Goal: Task Accomplishment & Management: Manage account settings

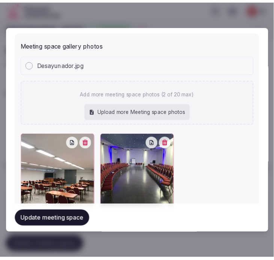
scroll to position [662, 0]
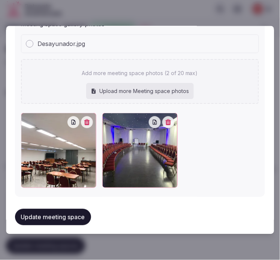
click at [68, 210] on button "Update meeting space" at bounding box center [53, 217] width 76 height 16
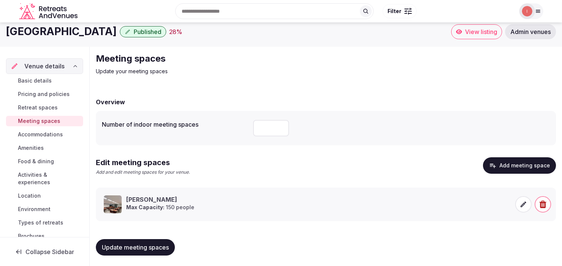
scroll to position [7, 0]
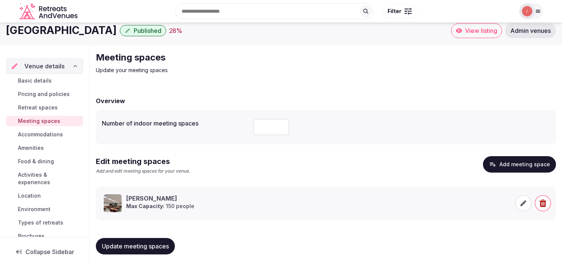
click at [43, 132] on span "Accommodations" at bounding box center [40, 134] width 45 height 7
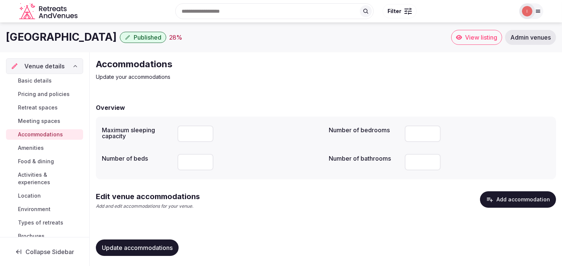
drag, startPoint x: 297, startPoint y: 28, endPoint x: 292, endPoint y: 36, distance: 9.2
click at [279, 36] on body "Search Popular Destinations Toscana, Italy Riviera Maya, Mexico Indonesia, Bali…" at bounding box center [281, 134] width 562 height 268
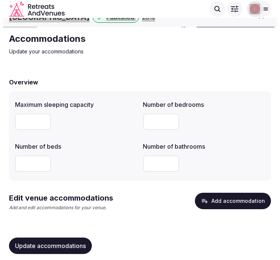
scroll to position [19, 0]
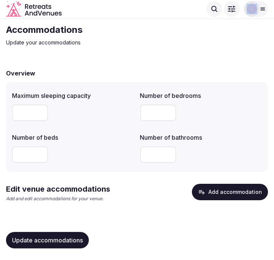
click at [214, 199] on button "Add accommodation" at bounding box center [230, 192] width 76 height 16
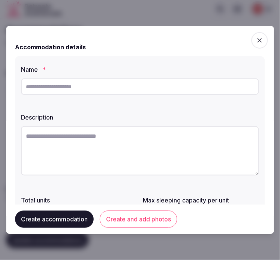
click at [125, 91] on input "text" at bounding box center [140, 87] width 238 height 16
paste input "**********"
type input "**********"
click at [58, 146] on textarea at bounding box center [140, 150] width 238 height 49
paste textarea "**********"
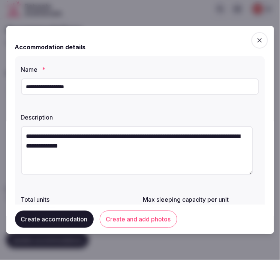
scroll to position [83, 0]
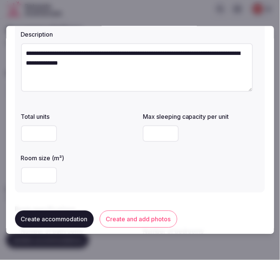
type textarea "**********"
click at [31, 174] on input "number" at bounding box center [39, 176] width 36 height 16
type input "**"
click at [167, 126] on input "number" at bounding box center [161, 134] width 36 height 16
type input "*"
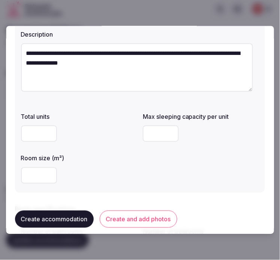
click at [167, 159] on div "Total units Max sleeping capacity per unit * Room size (m²) **" at bounding box center [140, 148] width 238 height 78
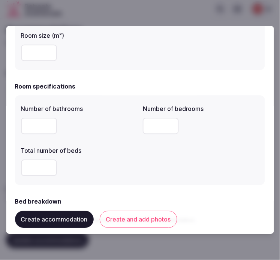
scroll to position [208, 0]
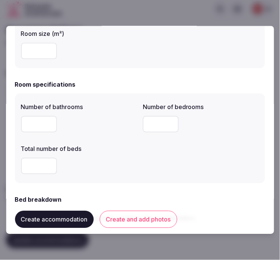
click at [28, 126] on input "number" at bounding box center [39, 124] width 36 height 16
type input "*"
click at [146, 123] on input "*" at bounding box center [161, 124] width 36 height 16
type input "*"
click at [41, 163] on input "number" at bounding box center [39, 166] width 36 height 16
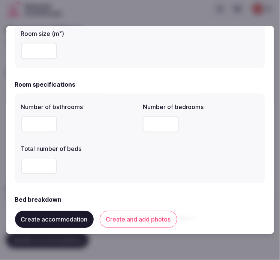
click at [131, 171] on div "*" at bounding box center [79, 166] width 116 height 16
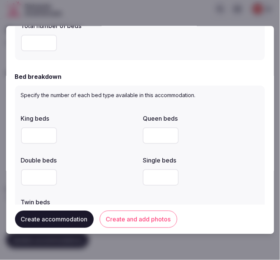
scroll to position [332, 0]
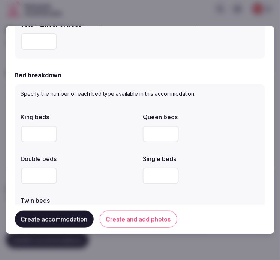
drag, startPoint x: 33, startPoint y: 39, endPoint x: 14, endPoint y: 36, distance: 18.6
click at [14, 36] on div "**********" at bounding box center [140, 130] width 268 height 208
type input "*"
drag, startPoint x: 156, startPoint y: 174, endPoint x: 153, endPoint y: 179, distance: 5.9
click at [153, 179] on input "number" at bounding box center [161, 176] width 36 height 16
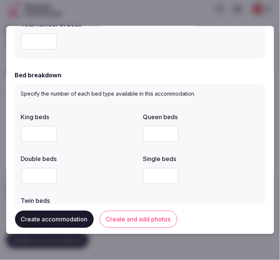
type input "*"
drag, startPoint x: 233, startPoint y: 174, endPoint x: 224, endPoint y: 177, distance: 9.9
click at [232, 174] on div "*" at bounding box center [201, 176] width 116 height 16
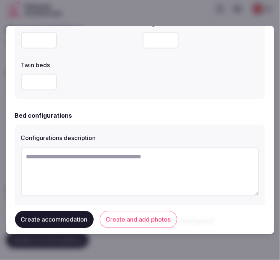
scroll to position [499, 0]
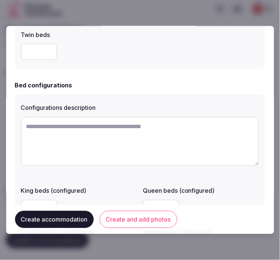
click at [68, 120] on textarea at bounding box center [140, 141] width 238 height 49
paste textarea "**********"
click at [184, 135] on textarea at bounding box center [140, 141] width 238 height 49
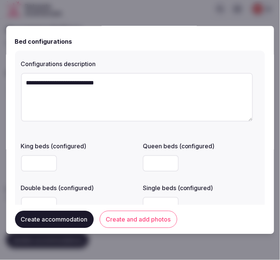
scroll to position [582, 0]
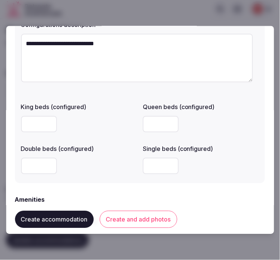
type textarea "**********"
click at [25, 168] on input "number" at bounding box center [39, 166] width 36 height 16
type input "*"
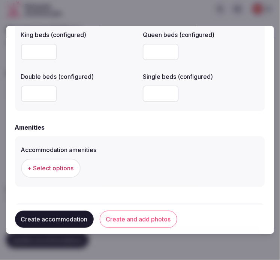
scroll to position [707, 0]
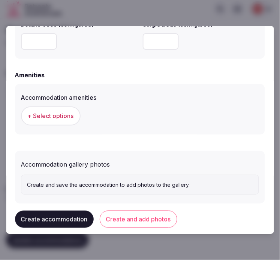
click at [39, 110] on button "+ Select options" at bounding box center [51, 116] width 60 height 19
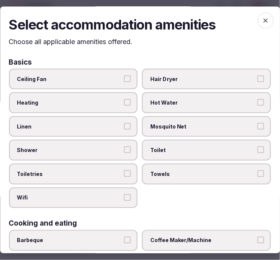
click at [130, 125] on label "Linen" at bounding box center [73, 126] width 129 height 21
click at [130, 125] on button "Linen" at bounding box center [127, 126] width 7 height 7
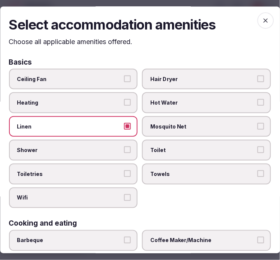
click at [136, 158] on div "Ceiling Fan Hair Dryer Heating Hot Water Linen Mosquito Net Shower Toilet Toile…" at bounding box center [140, 139] width 262 height 140
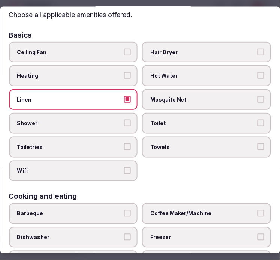
scroll to position [42, 0]
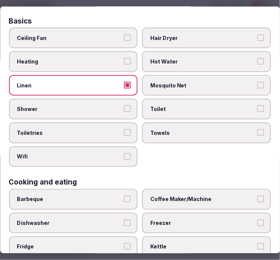
click at [118, 109] on span "Shower" at bounding box center [69, 109] width 105 height 7
click at [124, 109] on button "Shower" at bounding box center [127, 109] width 7 height 7
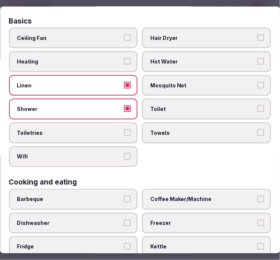
click at [129, 114] on label "Shower" at bounding box center [73, 109] width 129 height 21
click at [129, 112] on button "Shower" at bounding box center [127, 109] width 7 height 7
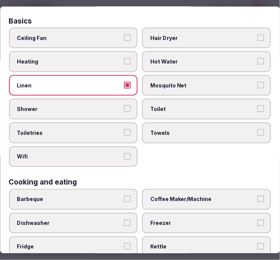
click at [127, 112] on label "Shower" at bounding box center [73, 109] width 129 height 21
click at [127, 112] on button "Shower" at bounding box center [127, 109] width 7 height 7
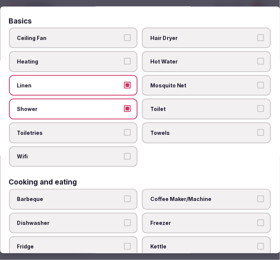
click at [125, 135] on label "Toiletries" at bounding box center [73, 132] width 129 height 21
click at [125, 135] on button "Toiletries" at bounding box center [127, 132] width 7 height 7
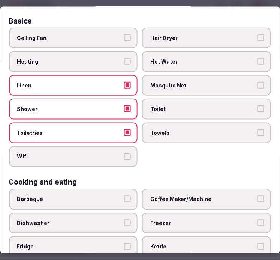
click at [126, 158] on label "Wifi" at bounding box center [73, 156] width 129 height 21
click at [126, 158] on button "Wifi" at bounding box center [127, 156] width 7 height 7
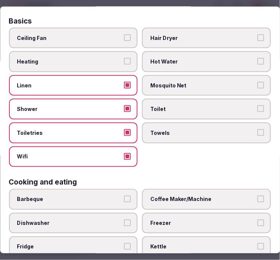
click at [250, 133] on label "Towels" at bounding box center [206, 132] width 129 height 21
click at [257, 133] on button "Towels" at bounding box center [260, 132] width 7 height 7
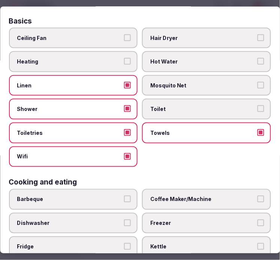
click at [257, 108] on button "Toilet" at bounding box center [260, 109] width 7 height 7
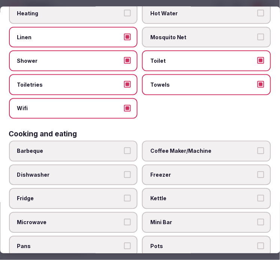
scroll to position [166, 0]
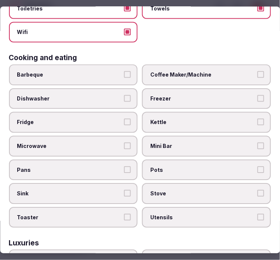
click at [132, 92] on label "Dishwasher" at bounding box center [73, 98] width 129 height 21
click at [131, 95] on button "Dishwasher" at bounding box center [127, 98] width 7 height 7
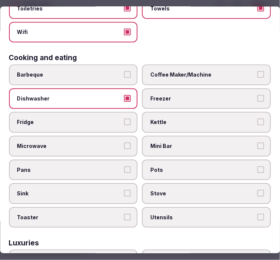
click at [126, 95] on button "Dishwasher" at bounding box center [127, 98] width 7 height 7
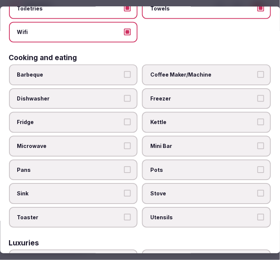
click at [190, 71] on span "Coffee Maker/Machine" at bounding box center [202, 74] width 105 height 7
click at [257, 71] on button "Coffee Maker/Machine" at bounding box center [260, 74] width 7 height 7
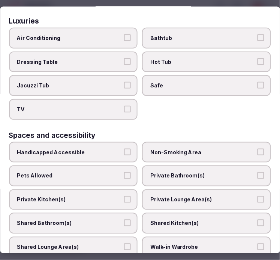
scroll to position [416, 0]
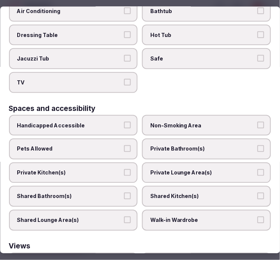
click at [222, 139] on label "Private Bathroom(s)" at bounding box center [206, 149] width 129 height 21
click at [257, 146] on button "Private Bathroom(s)" at bounding box center [260, 149] width 7 height 7
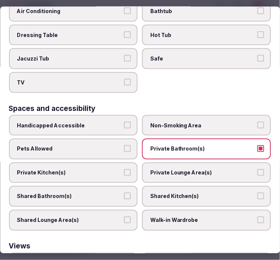
click at [226, 169] on span "Private Lounge Area(s)" at bounding box center [202, 172] width 105 height 7
click at [257, 169] on button "Private Lounge Area(s)" at bounding box center [260, 172] width 7 height 7
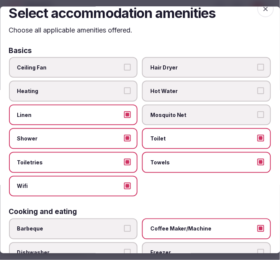
scroll to position [0, 0]
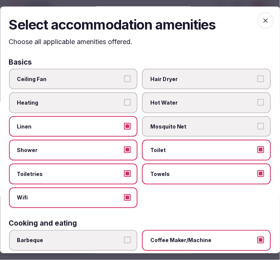
click at [263, 21] on icon "button" at bounding box center [265, 21] width 4 height 4
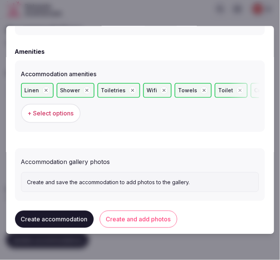
scroll to position [739, 0]
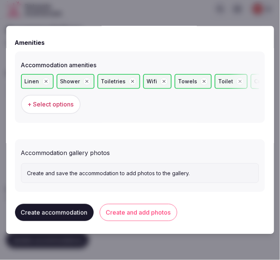
click at [162, 210] on button "Create and add photos" at bounding box center [138, 212] width 77 height 17
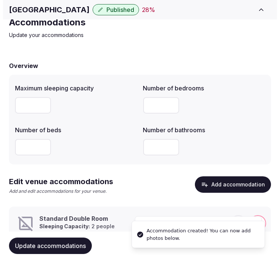
scroll to position [53, 0]
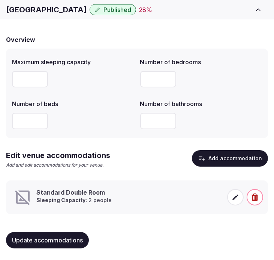
click at [232, 200] on icon at bounding box center [234, 197] width 7 height 7
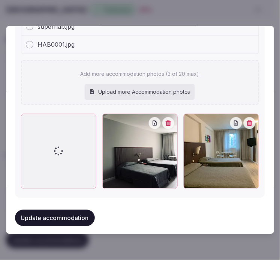
scroll to position [889, 0]
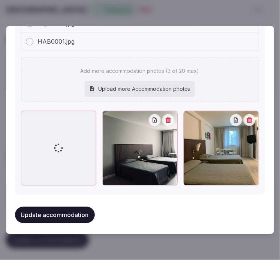
click at [82, 208] on button "Update accommodation" at bounding box center [55, 215] width 80 height 16
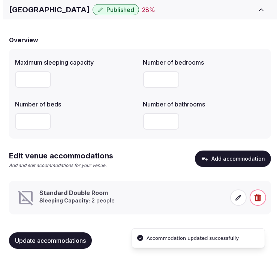
scroll to position [53, 0]
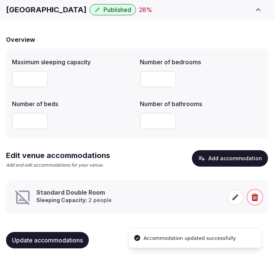
click at [231, 197] on icon at bounding box center [234, 197] width 7 height 7
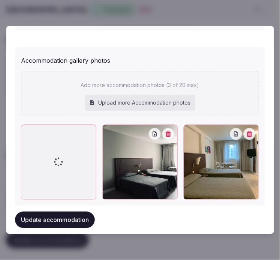
scroll to position [846, 0]
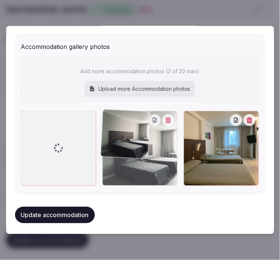
drag, startPoint x: 105, startPoint y: 115, endPoint x: 73, endPoint y: 117, distance: 32.3
click at [82, 116] on div at bounding box center [140, 148] width 238 height 75
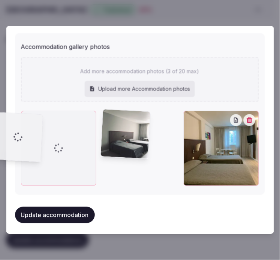
drag, startPoint x: 73, startPoint y: 117, endPoint x: 45, endPoint y: 121, distance: 28.4
click at [45, 121] on div at bounding box center [58, 148] width 75 height 75
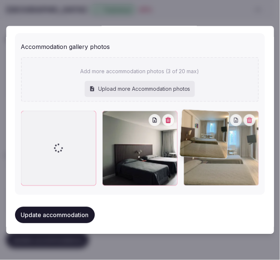
drag, startPoint x: 191, startPoint y: 117, endPoint x: 162, endPoint y: 118, distance: 28.9
click at [165, 118] on div at bounding box center [140, 148] width 238 height 75
drag, startPoint x: 186, startPoint y: 115, endPoint x: 140, endPoint y: 125, distance: 47.1
click at [161, 120] on div at bounding box center [140, 148] width 238 height 75
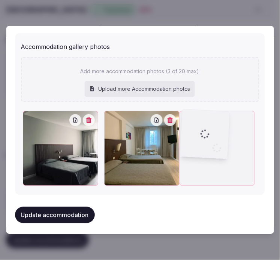
drag, startPoint x: 27, startPoint y: 115, endPoint x: 227, endPoint y: 115, distance: 200.2
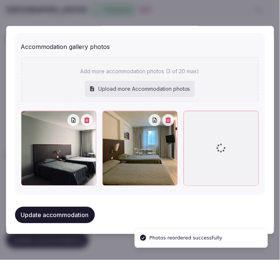
click at [77, 215] on button "Update accommodation" at bounding box center [55, 215] width 80 height 16
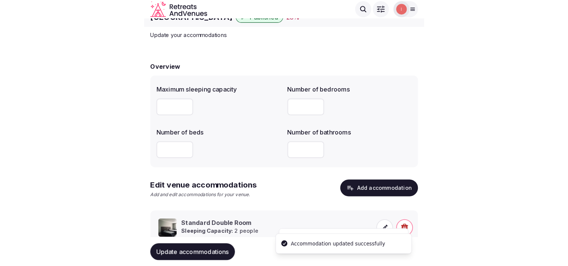
scroll to position [0, 0]
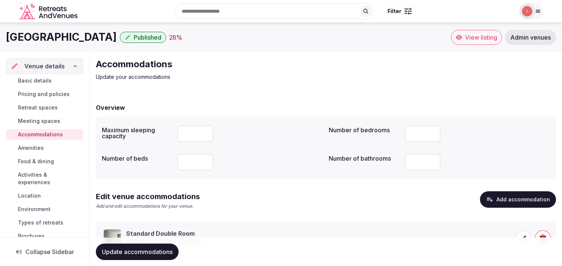
click at [36, 148] on span "Amenities" at bounding box center [31, 147] width 26 height 7
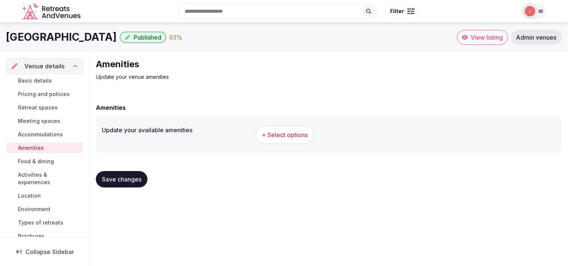
click at [279, 133] on span "+ Select options" at bounding box center [285, 135] width 46 height 8
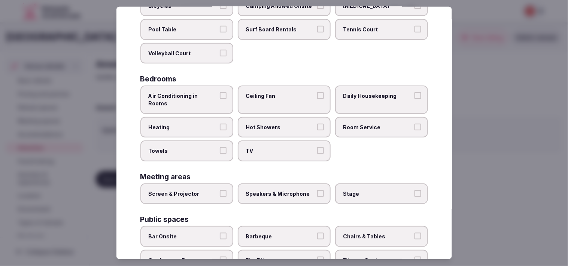
scroll to position [83, 0]
click at [220, 92] on button "Air Conditioning in Rooms" at bounding box center [223, 95] width 7 height 7
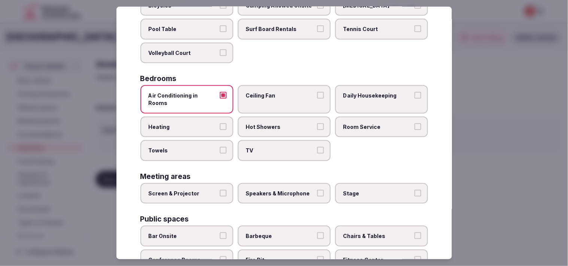
click at [209, 140] on label "Towels" at bounding box center [186, 150] width 93 height 21
click at [220, 147] on button "Towels" at bounding box center [223, 150] width 7 height 7
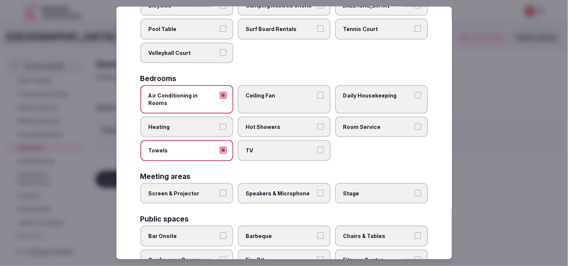
click at [279, 116] on label "Room Service" at bounding box center [381, 126] width 93 height 21
click at [279, 123] on button "Room Service" at bounding box center [417, 126] width 7 height 7
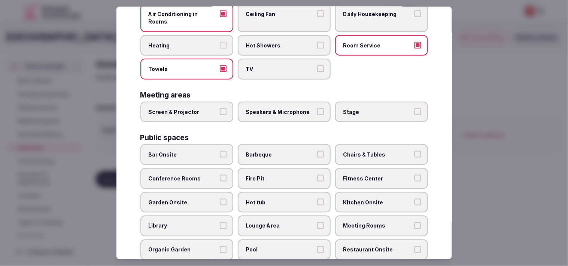
scroll to position [166, 0]
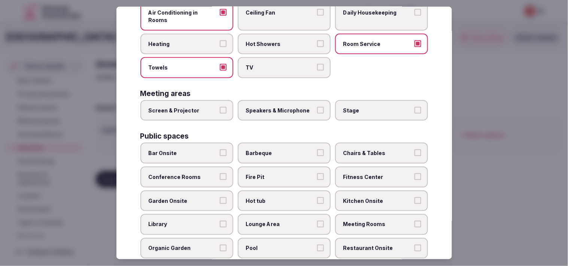
click at [217, 100] on label "Screen & Projector" at bounding box center [186, 110] width 93 height 21
click at [220, 107] on button "Screen & Projector" at bounding box center [223, 110] width 7 height 7
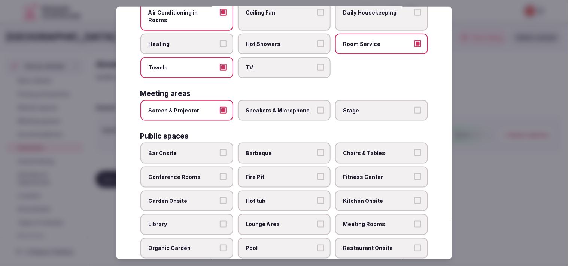
click at [279, 100] on label "Speakers & Microphone" at bounding box center [284, 110] width 93 height 21
click at [279, 107] on button "Speakers & Microphone" at bounding box center [320, 110] width 7 height 7
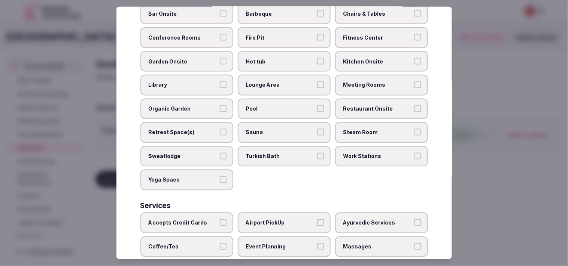
scroll to position [332, 0]
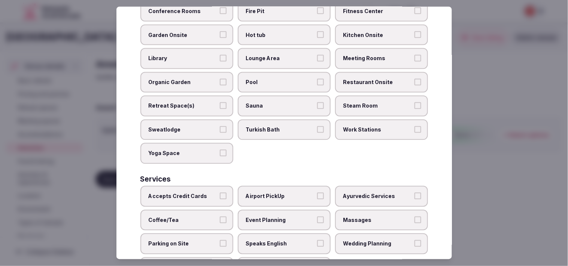
click at [279, 55] on span "Meeting Rooms" at bounding box center [377, 58] width 69 height 7
click at [279, 55] on button "Meeting Rooms" at bounding box center [417, 58] width 7 height 7
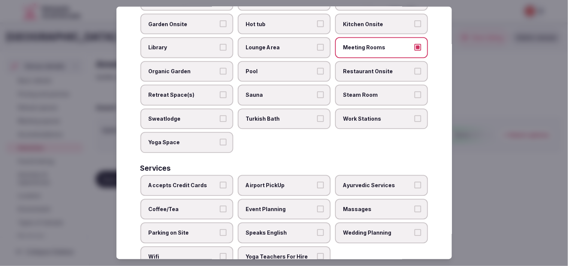
scroll to position [348, 0]
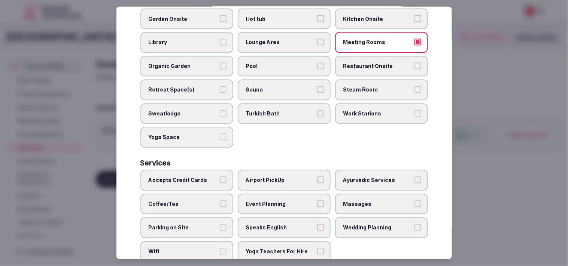
click at [220, 177] on button "Accepts Credit Cards" at bounding box center [223, 180] width 7 height 7
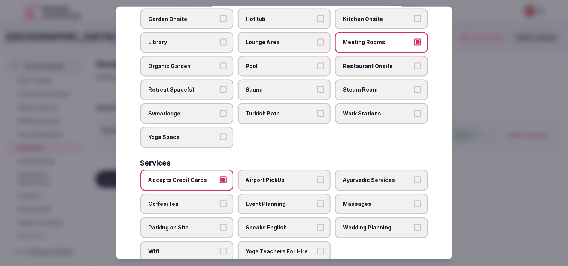
click at [279, 201] on span "Event Planning" at bounding box center [280, 204] width 69 height 7
click at [279, 201] on button "Event Planning" at bounding box center [320, 204] width 7 height 7
click at [279, 201] on span "Massages" at bounding box center [377, 204] width 69 height 7
click at [279, 201] on button "Massages" at bounding box center [417, 204] width 7 height 7
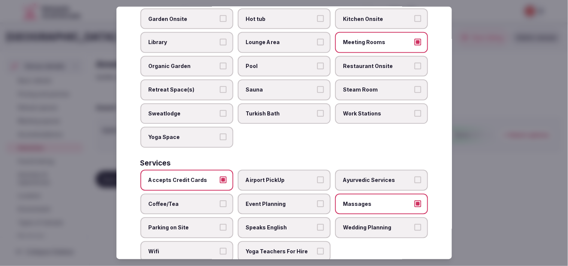
click at [279, 201] on span "Massages" at bounding box center [377, 204] width 69 height 7
click at [279, 201] on button "Massages" at bounding box center [417, 204] width 7 height 7
click at [279, 225] on span "Speaks English" at bounding box center [280, 228] width 69 height 7
click at [279, 225] on button "Speaks English" at bounding box center [320, 228] width 7 height 7
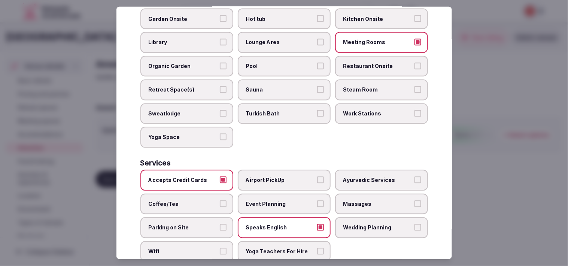
drag, startPoint x: 171, startPoint y: 236, endPoint x: 191, endPoint y: 229, distance: 21.3
click at [176, 242] on label "Wifi" at bounding box center [186, 252] width 93 height 21
click at [220, 248] on button "Wifi" at bounding box center [223, 251] width 7 height 7
click at [199, 201] on span "Coffee/Tea" at bounding box center [183, 204] width 69 height 7
click at [220, 201] on button "Coffee/Tea" at bounding box center [223, 204] width 7 height 7
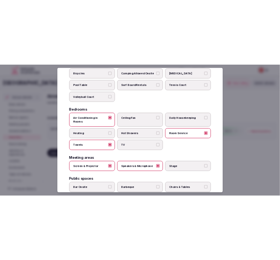
scroll to position [0, 0]
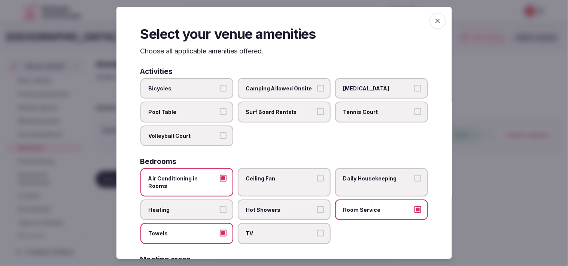
click at [279, 13] on div "Select your venue amenities Choose all applicable amenities offered. Activities…" at bounding box center [283, 133] width 335 height 253
click at [279, 22] on icon "button" at bounding box center [437, 20] width 7 height 7
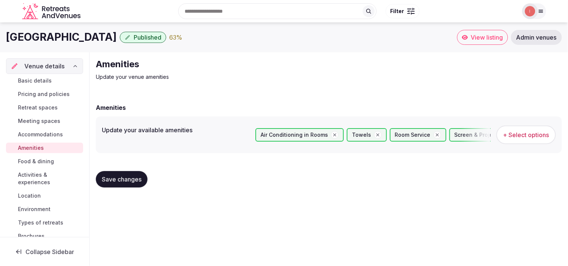
drag, startPoint x: 104, startPoint y: 176, endPoint x: 98, endPoint y: 174, distance: 6.0
click at [105, 176] on span "Save changes" at bounding box center [122, 179] width 40 height 7
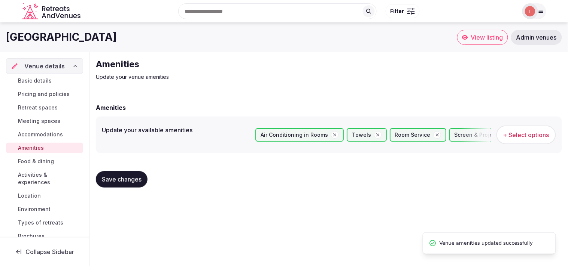
click at [45, 163] on span "Food & dining" at bounding box center [36, 161] width 36 height 7
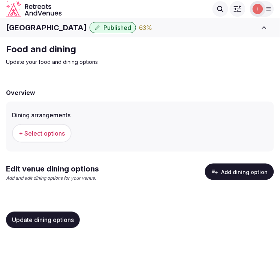
click at [48, 134] on span "+ Select options" at bounding box center [42, 133] width 46 height 8
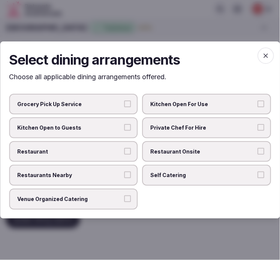
click at [130, 170] on label "Restaurants Nearby" at bounding box center [73, 175] width 129 height 21
click at [130, 172] on button "Restaurants Nearby" at bounding box center [127, 175] width 7 height 7
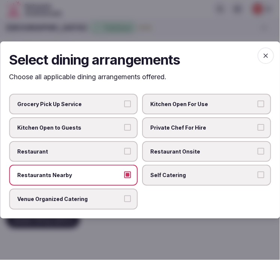
click at [272, 52] on span "button" at bounding box center [265, 56] width 16 height 16
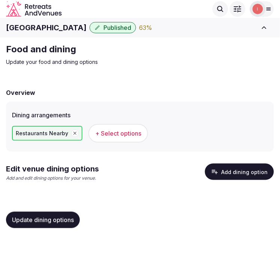
click at [52, 218] on span "Update dining options" at bounding box center [43, 220] width 62 height 7
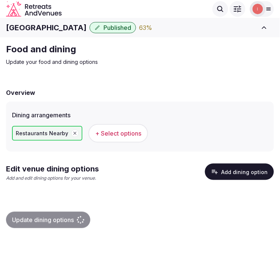
click at [218, 171] on icon "button" at bounding box center [214, 171] width 7 height 7
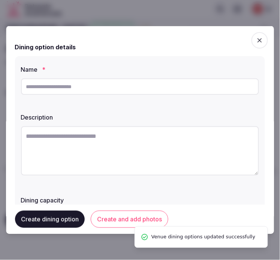
click at [124, 92] on input "text" at bounding box center [140, 87] width 238 height 16
click at [127, 87] on input "text" at bounding box center [140, 87] width 238 height 16
paste input "**********"
click at [127, 87] on input "**********" at bounding box center [140, 87] width 238 height 16
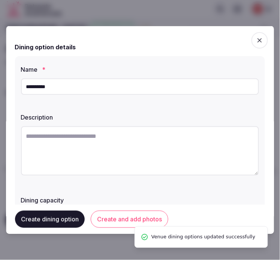
type input "**********"
click at [118, 136] on textarea at bounding box center [140, 150] width 238 height 49
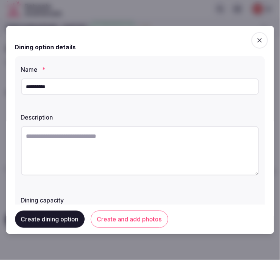
drag, startPoint x: 126, startPoint y: 132, endPoint x: 117, endPoint y: 114, distance: 19.9
click at [126, 132] on textarea at bounding box center [140, 150] width 238 height 49
click at [90, 88] on input "**********" at bounding box center [140, 87] width 238 height 16
click at [45, 134] on textarea at bounding box center [140, 150] width 238 height 49
paste textarea "**********"
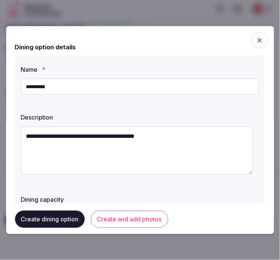
click at [98, 133] on textarea "**********" at bounding box center [137, 150] width 232 height 49
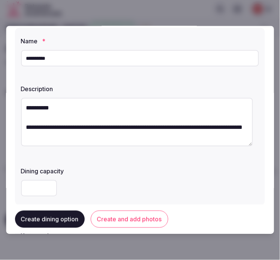
scroll to position [42, 0]
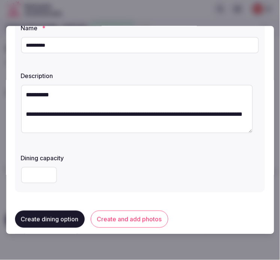
click at [48, 90] on textarea "**********" at bounding box center [137, 109] width 232 height 49
click at [61, 91] on textarea "**********" at bounding box center [137, 109] width 232 height 49
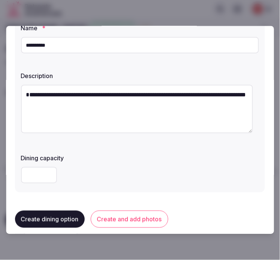
drag, startPoint x: 62, startPoint y: 98, endPoint x: 2, endPoint y: 106, distance: 60.4
click at [2, 106] on body "**********" at bounding box center [140, 125] width 280 height 251
drag, startPoint x: 62, startPoint y: 105, endPoint x: 13, endPoint y: 105, distance: 49.8
click at [13, 105] on div "**********" at bounding box center [140, 130] width 268 height 208
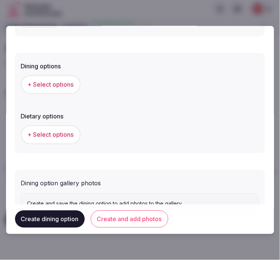
scroll to position [229, 0]
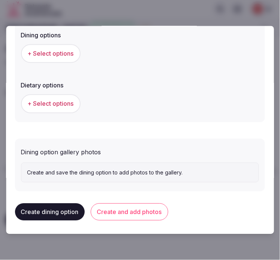
type textarea "**********"
click at [59, 58] on button "+ Select options" at bounding box center [51, 54] width 60 height 19
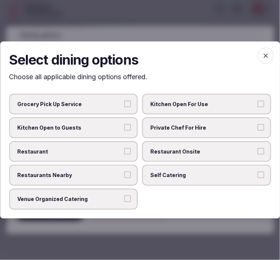
click at [129, 177] on button "Restaurants Nearby" at bounding box center [127, 175] width 7 height 7
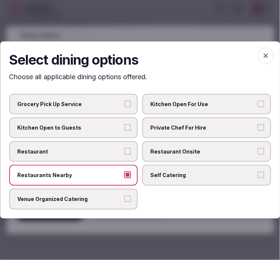
click at [266, 53] on icon "button" at bounding box center [265, 55] width 7 height 7
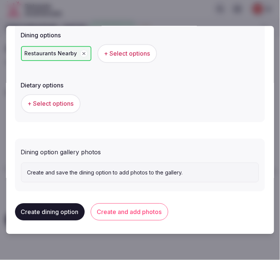
click at [68, 106] on span "+ Select options" at bounding box center [51, 104] width 46 height 8
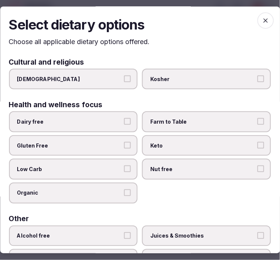
click at [262, 24] on icon "button" at bounding box center [265, 20] width 7 height 7
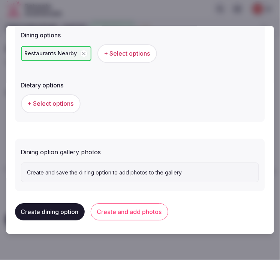
click at [109, 211] on button "Create and add photos" at bounding box center [129, 212] width 77 height 17
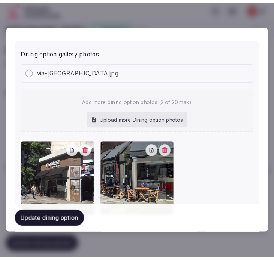
scroll to position [360, 0]
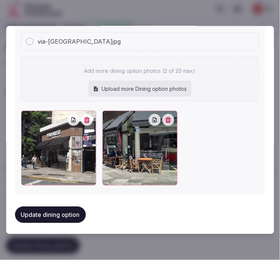
click at [54, 213] on button "Update dining option" at bounding box center [50, 215] width 71 height 16
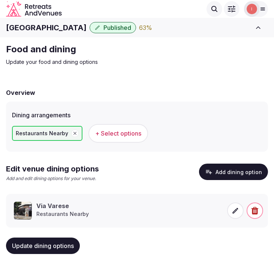
scroll to position [13, 0]
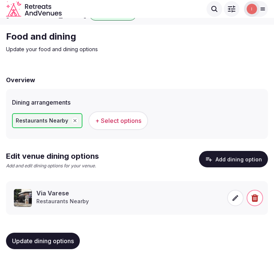
click at [52, 234] on button "Update dining options" at bounding box center [43, 241] width 74 height 16
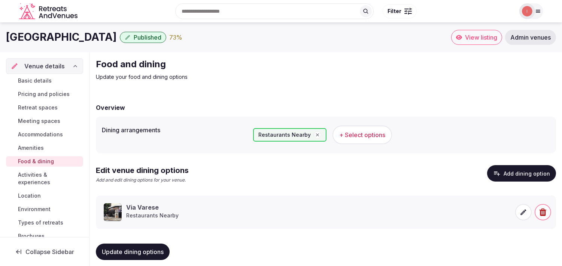
click at [37, 176] on span "Activities & experiences" at bounding box center [49, 178] width 62 height 15
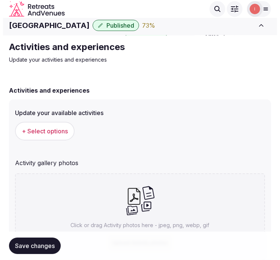
scroll to position [83, 0]
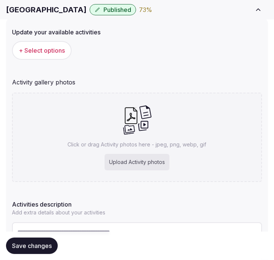
click at [52, 47] on span "+ Select options" at bounding box center [42, 50] width 46 height 8
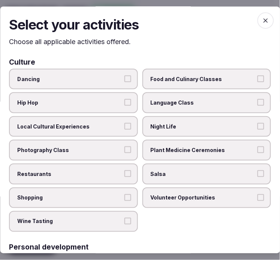
click at [95, 126] on span "Local Cultural Experiences" at bounding box center [69, 126] width 105 height 7
click at [124, 126] on button "Local Cultural Experiences" at bounding box center [127, 126] width 7 height 7
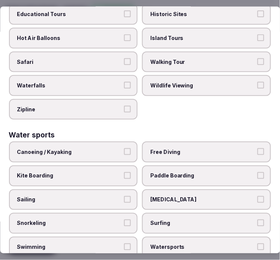
scroll to position [748, 0]
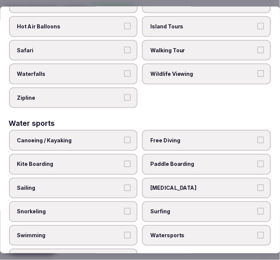
click at [106, 232] on span "Swimming" at bounding box center [69, 235] width 105 height 7
click at [124, 232] on button "Swimming" at bounding box center [127, 235] width 7 height 7
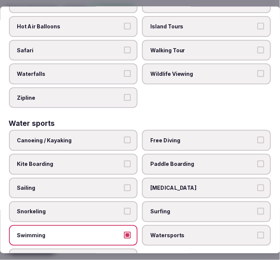
click at [106, 232] on span "Swimming" at bounding box center [69, 235] width 105 height 7
click at [124, 232] on button "Swimming" at bounding box center [127, 235] width 7 height 7
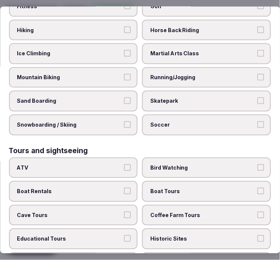
scroll to position [582, 0]
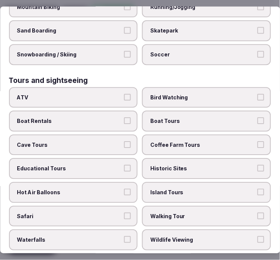
click at [162, 206] on label "Walking Tour" at bounding box center [206, 216] width 129 height 21
click at [257, 213] on button "Walking Tour" at bounding box center [260, 216] width 7 height 7
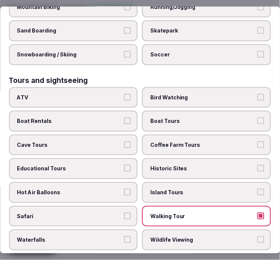
click at [179, 165] on span "Historic Sites" at bounding box center [202, 168] width 105 height 7
click at [257, 165] on button "Historic Sites" at bounding box center [260, 168] width 7 height 7
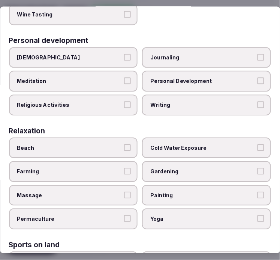
scroll to position [124, 0]
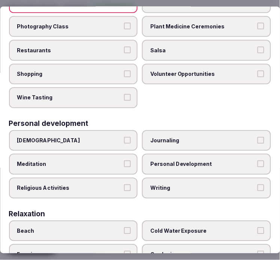
click at [177, 162] on span "Personal Development" at bounding box center [202, 164] width 105 height 7
click at [257, 162] on button "Personal Development" at bounding box center [260, 164] width 7 height 7
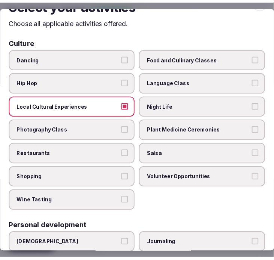
scroll to position [0, 0]
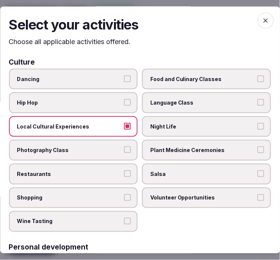
click at [257, 18] on span "button" at bounding box center [265, 20] width 16 height 16
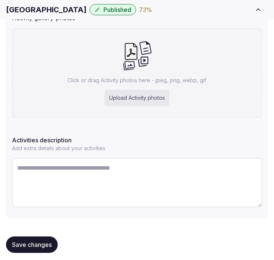
scroll to position [171, 0]
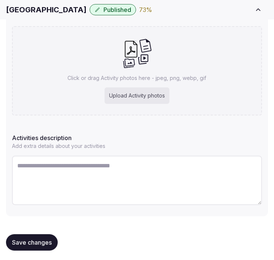
click at [141, 187] on textarea at bounding box center [137, 180] width 250 height 49
drag, startPoint x: 141, startPoint y: 187, endPoint x: 138, endPoint y: 190, distance: 4.0
paste textarea "**********"
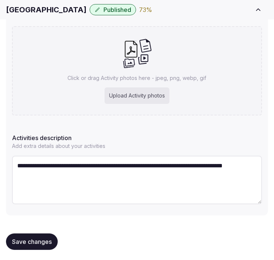
type textarea "**********"
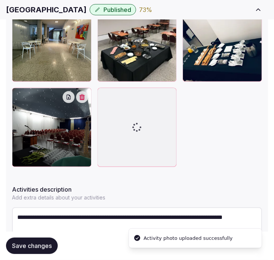
scroll to position [380, 0]
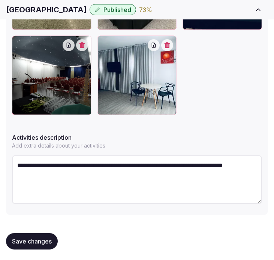
click at [40, 234] on button "Save changes" at bounding box center [32, 242] width 52 height 16
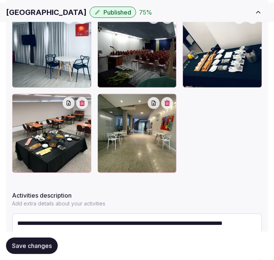
scroll to position [336, 0]
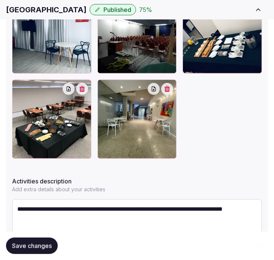
click at [32, 245] on span "Save changes" at bounding box center [32, 245] width 40 height 7
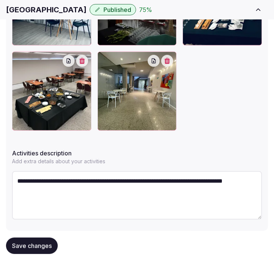
scroll to position [378, 0]
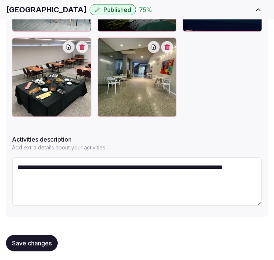
click at [31, 240] on span "Save changes" at bounding box center [32, 243] width 40 height 7
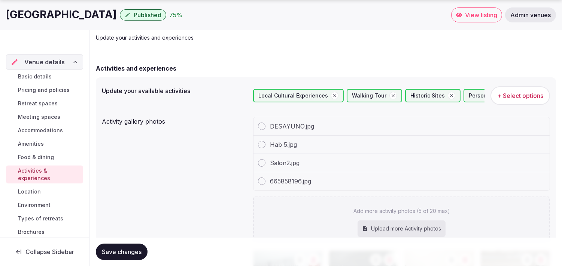
scroll to position [130, 0]
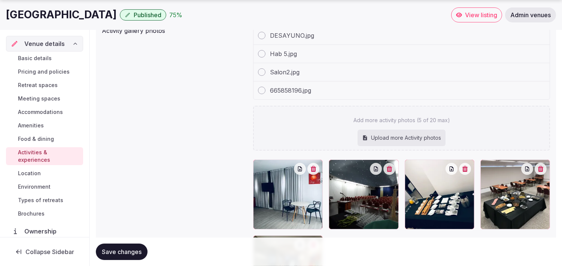
click at [33, 170] on span "Location" at bounding box center [29, 173] width 23 height 7
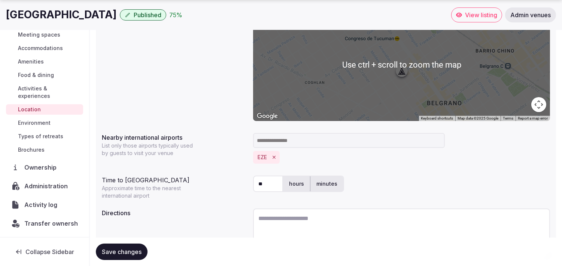
scroll to position [186, 0]
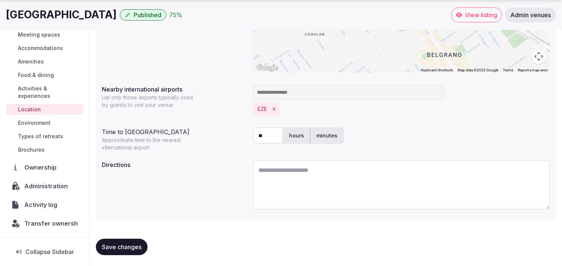
click at [36, 123] on span "Environment" at bounding box center [34, 122] width 33 height 7
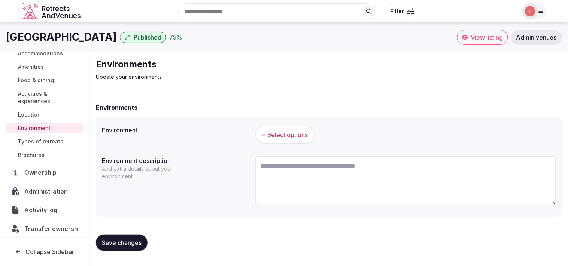
scroll to position [86, 0]
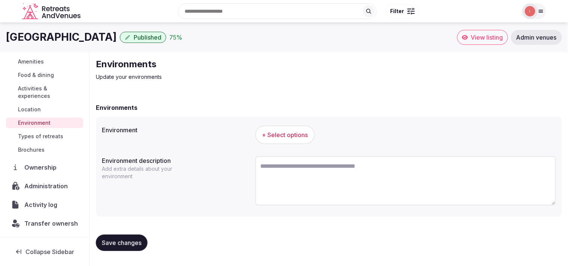
click at [274, 141] on button "+ Select options" at bounding box center [285, 135] width 60 height 19
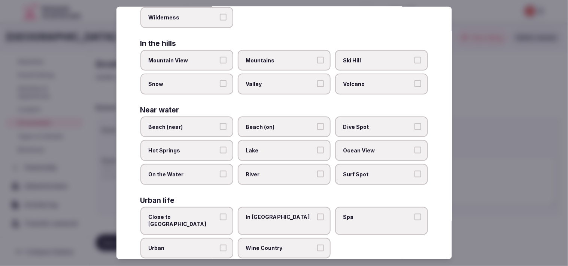
scroll to position [167, 0]
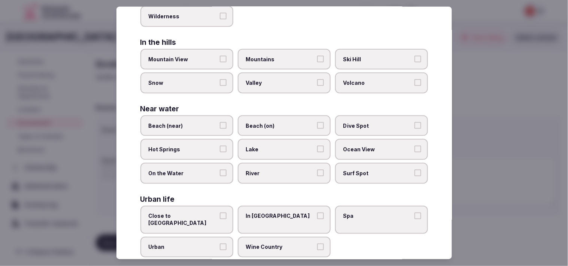
click at [220, 244] on button "Urban" at bounding box center [223, 247] width 7 height 7
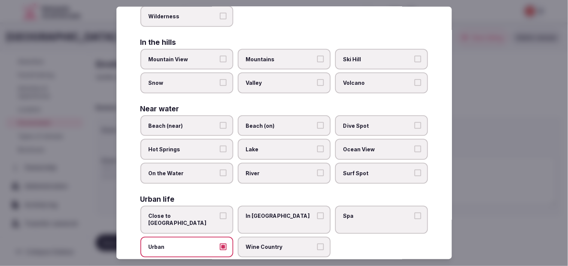
click at [279, 213] on span "In City Center" at bounding box center [280, 216] width 69 height 7
click at [279, 213] on button "In City Center" at bounding box center [320, 216] width 7 height 7
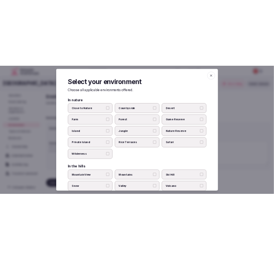
scroll to position [0, 0]
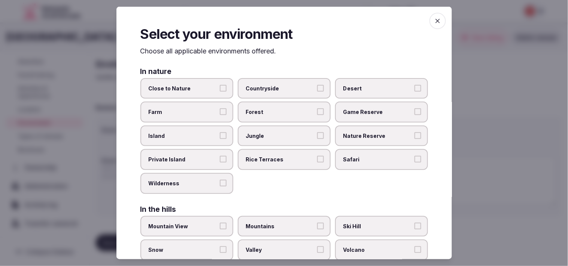
click at [279, 25] on span "button" at bounding box center [437, 21] width 16 height 16
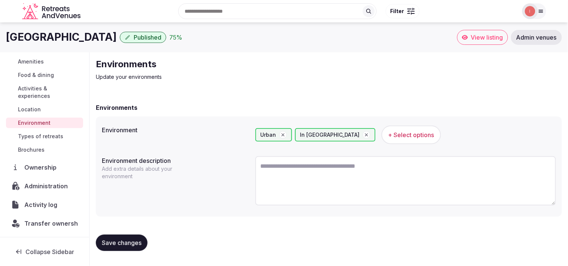
click at [132, 245] on span "Save changes" at bounding box center [122, 243] width 40 height 7
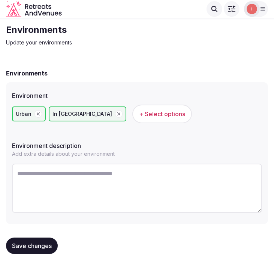
scroll to position [28, 0]
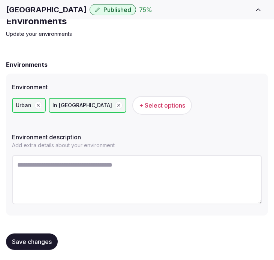
click at [65, 156] on textarea at bounding box center [137, 179] width 250 height 49
paste textarea "**********"
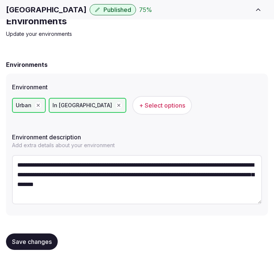
scroll to position [4, 0]
type textarea "**********"
click at [43, 236] on button "Save changes" at bounding box center [32, 241] width 52 height 16
drag, startPoint x: 46, startPoint y: 236, endPoint x: 51, endPoint y: 234, distance: 5.7
click at [46, 236] on button "Save changes" at bounding box center [32, 241] width 52 height 16
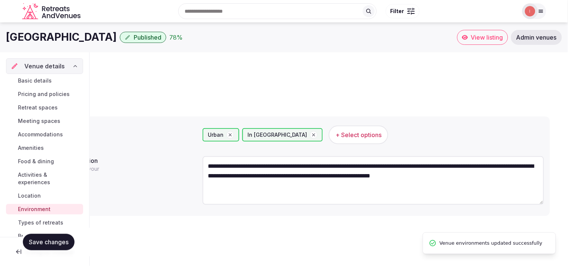
scroll to position [0, 0]
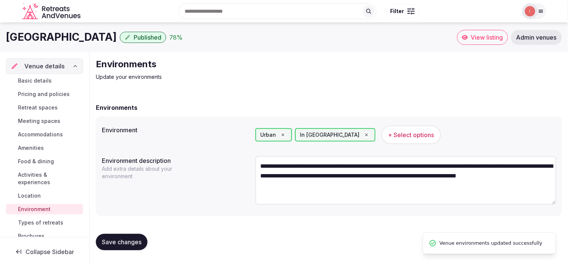
click at [26, 223] on span "Types of retreats" at bounding box center [40, 222] width 45 height 7
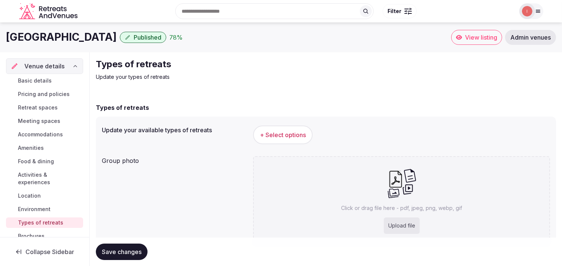
click at [279, 131] on span "+ Select options" at bounding box center [283, 135] width 46 height 8
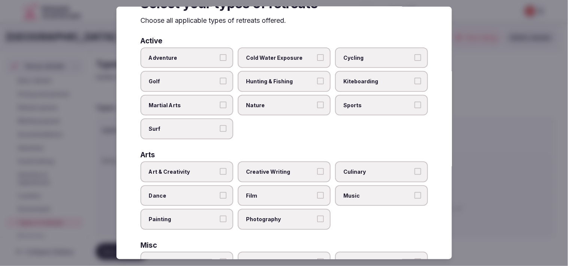
scroll to position [42, 0]
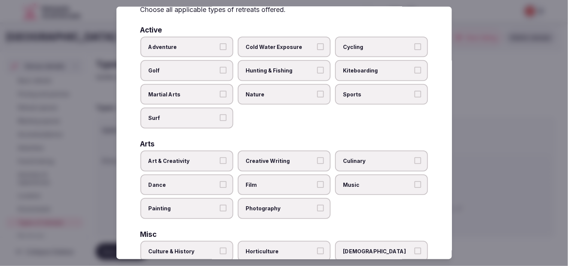
click at [209, 159] on span "Art & Creativity" at bounding box center [183, 161] width 69 height 7
click at [220, 159] on button "Art & Creativity" at bounding box center [223, 161] width 7 height 7
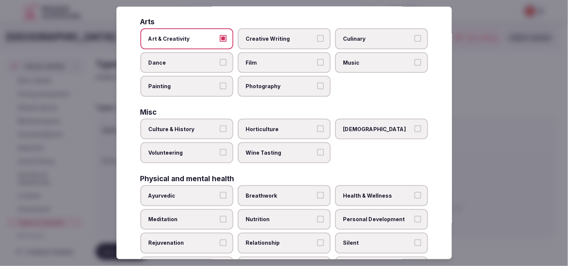
scroll to position [166, 0]
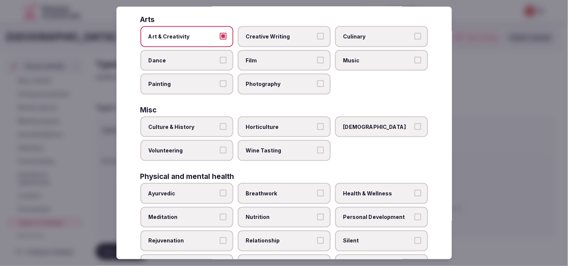
click at [208, 123] on span "Culture & History" at bounding box center [183, 126] width 69 height 7
click at [220, 123] on button "Culture & History" at bounding box center [223, 126] width 7 height 7
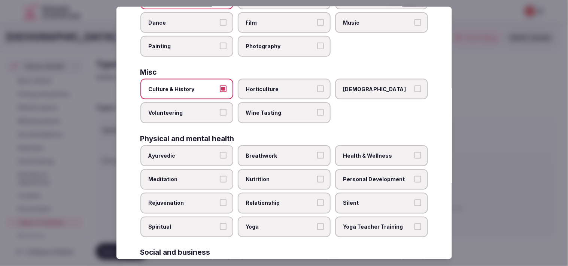
scroll to position [249, 0]
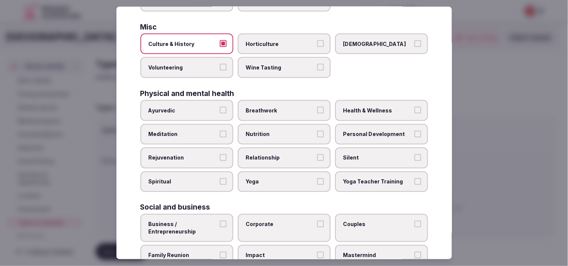
click at [279, 131] on span "Personal Development" at bounding box center [377, 134] width 69 height 7
click at [279, 131] on button "Personal Development" at bounding box center [417, 134] width 7 height 7
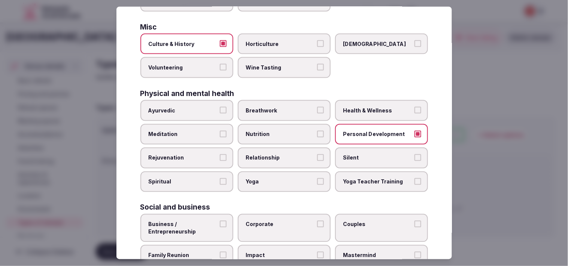
click at [279, 148] on label "Relationship" at bounding box center [284, 158] width 93 height 21
click at [279, 155] on button "Relationship" at bounding box center [320, 158] width 7 height 7
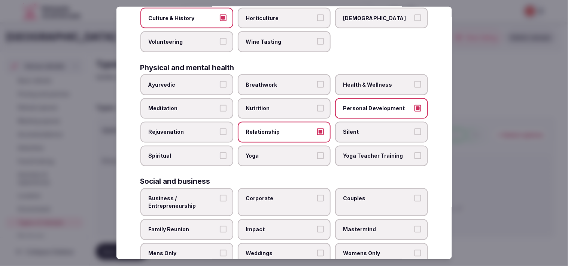
scroll to position [286, 0]
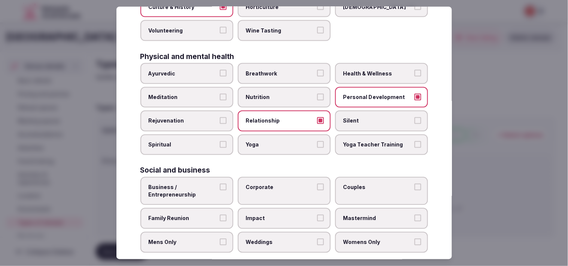
drag, startPoint x: 221, startPoint y: 178, endPoint x: 264, endPoint y: 181, distance: 43.2
click at [222, 184] on button "Business / Entrepreneurship" at bounding box center [223, 187] width 7 height 7
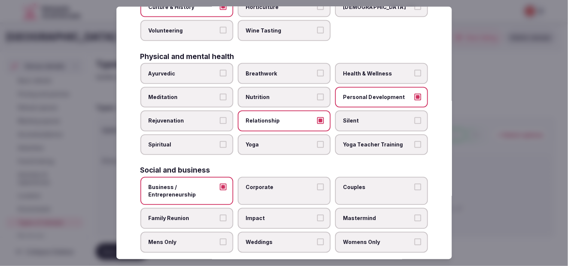
click at [279, 184] on span "Corporate" at bounding box center [280, 187] width 69 height 7
click at [279, 184] on button "Corporate" at bounding box center [320, 187] width 7 height 7
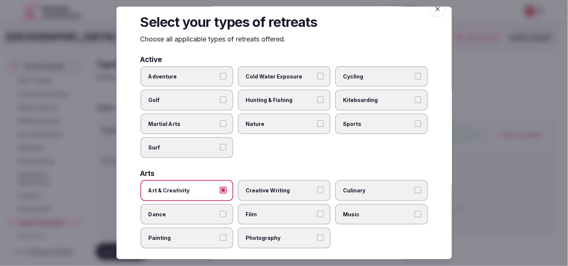
scroll to position [0, 0]
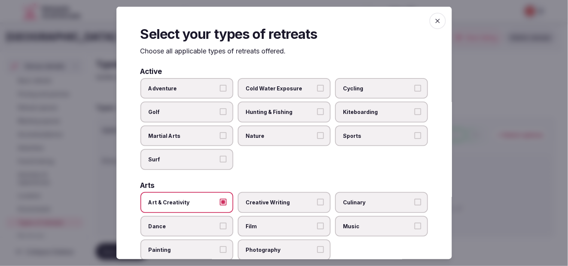
click at [279, 18] on icon "button" at bounding box center [437, 20] width 7 height 7
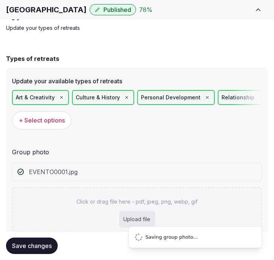
scroll to position [20, 0]
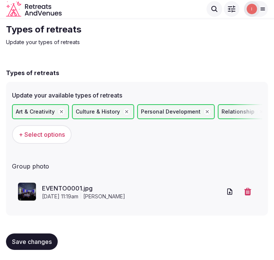
click at [40, 240] on span "Save changes" at bounding box center [32, 241] width 40 height 7
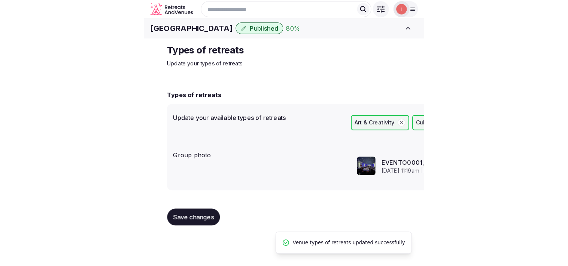
scroll to position [0, 0]
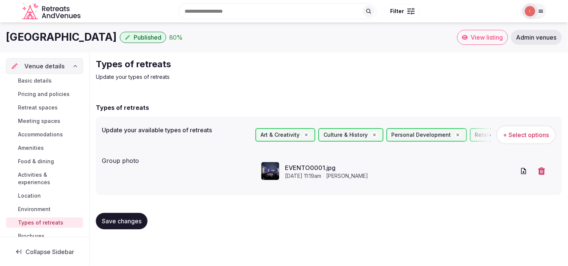
click at [76, 29] on div "Search Popular Destinations Toscana, Italy Riviera Maya, Mexico Indonesia, Bali…" at bounding box center [284, 11] width 524 height 38
click at [77, 32] on h1 "Cristal Palace Hotel" at bounding box center [61, 37] width 111 height 15
click at [74, 38] on h1 "Cristal Palace Hotel" at bounding box center [61, 37] width 111 height 15
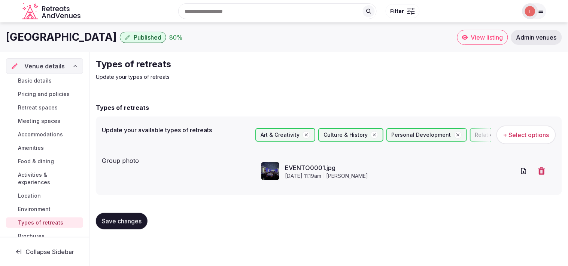
click at [74, 38] on h1 "Cristal Palace Hotel" at bounding box center [61, 37] width 111 height 15
click at [74, 39] on h1 "Cristal Palace Hotel" at bounding box center [61, 37] width 111 height 15
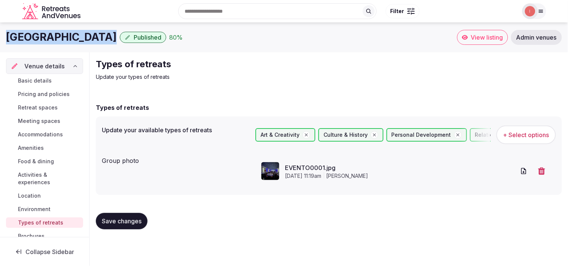
copy div "Cristal Palace Hotel"
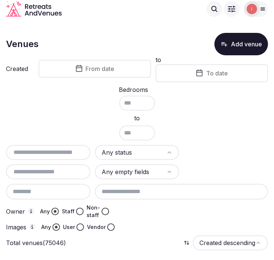
click at [43, 154] on input "text" at bounding box center [48, 152] width 78 height 9
paste input "**********"
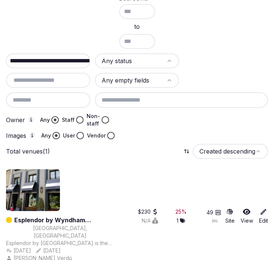
scroll to position [94, 0]
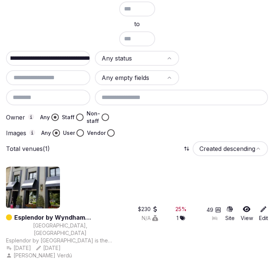
type input "**********"
click at [94, 216] on link "Esplendor by Wyndham [GEOGRAPHIC_DATA] [GEOGRAPHIC_DATA]" at bounding box center [64, 217] width 100 height 9
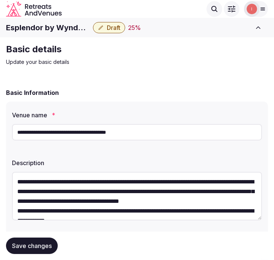
click at [49, 134] on input "**********" at bounding box center [137, 132] width 250 height 16
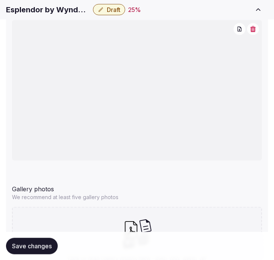
scroll to position [828, 0]
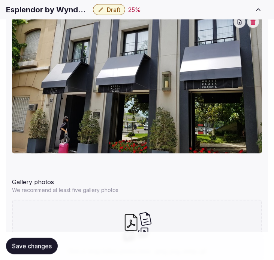
click at [255, 23] on icon "button" at bounding box center [253, 22] width 6 height 6
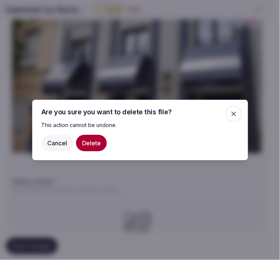
click at [100, 143] on button "Delete" at bounding box center [91, 143] width 31 height 16
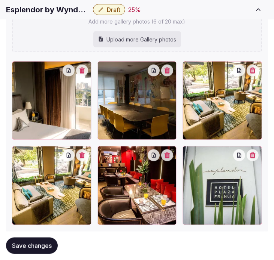
scroll to position [1119, 0]
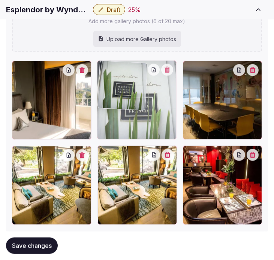
drag, startPoint x: 184, startPoint y: 152, endPoint x: 117, endPoint y: 95, distance: 87.9
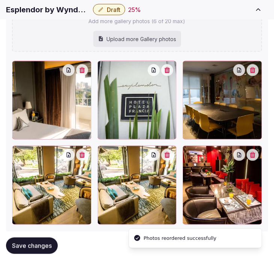
click at [170, 158] on button "button" at bounding box center [167, 155] width 12 height 12
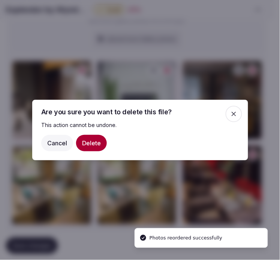
click at [91, 148] on button "Delete" at bounding box center [91, 143] width 31 height 16
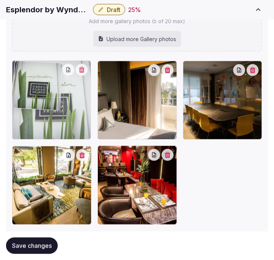
drag, startPoint x: 104, startPoint y: 150, endPoint x: 39, endPoint y: 97, distance: 83.8
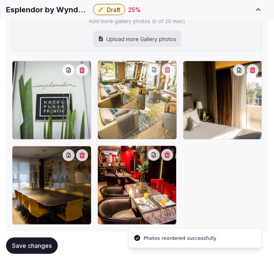
drag, startPoint x: 14, startPoint y: 155, endPoint x: 106, endPoint y: 91, distance: 112.2
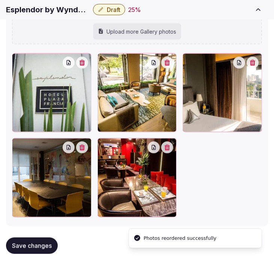
scroll to position [1139, 0]
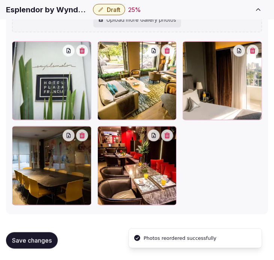
click at [30, 241] on span "Save changes" at bounding box center [32, 240] width 40 height 7
click at [45, 245] on button "Save changes" at bounding box center [32, 241] width 52 height 16
click at [44, 243] on span "Save changes" at bounding box center [32, 240] width 40 height 7
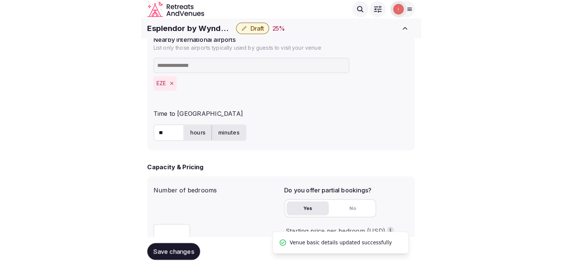
scroll to position [432, 0]
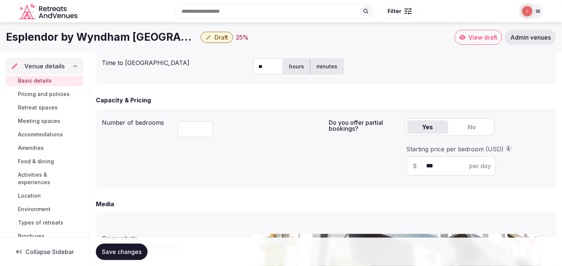
click at [222, 37] on span "Draft" at bounding box center [220, 37] width 13 height 7
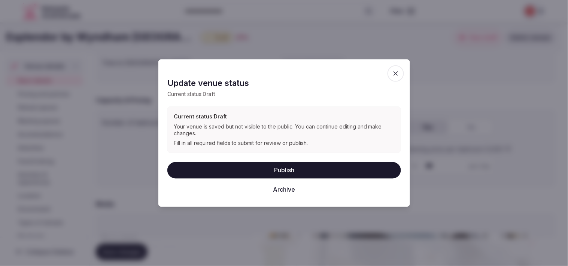
click at [284, 173] on button "Publish" at bounding box center [284, 170] width 234 height 16
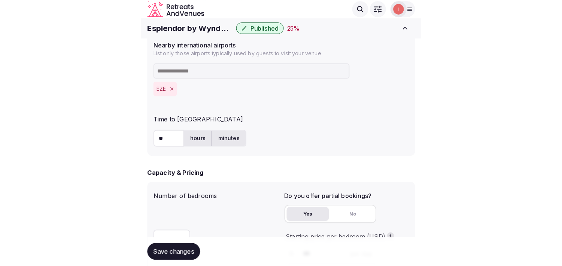
scroll to position [474, 0]
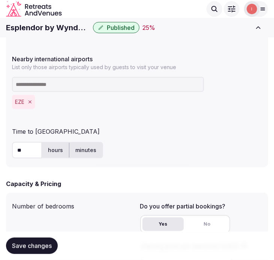
click at [34, 247] on span "Save changes" at bounding box center [32, 245] width 40 height 7
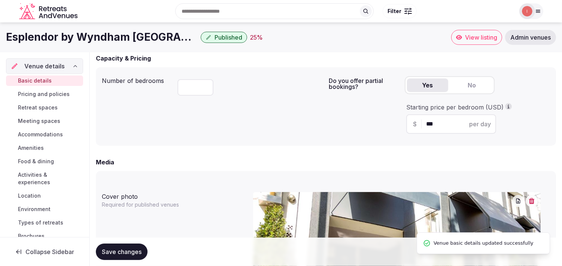
click at [62, 93] on span "Pricing and policies" at bounding box center [44, 94] width 52 height 7
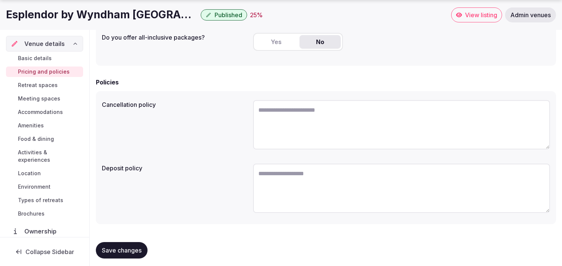
scroll to position [227, 0]
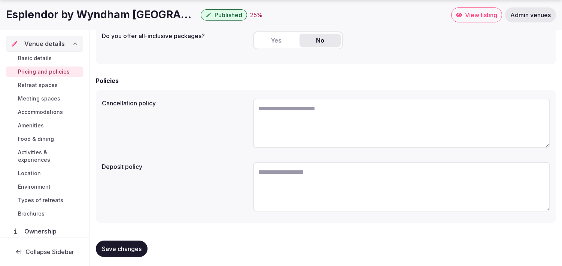
click at [39, 83] on span "Retreat spaces" at bounding box center [38, 85] width 40 height 7
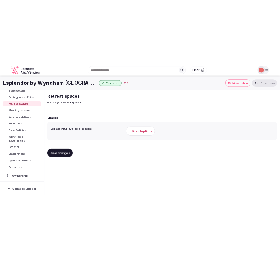
scroll to position [42, 0]
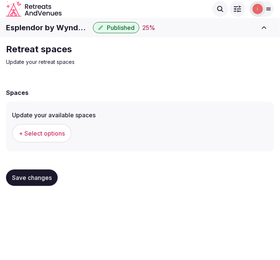
click at [30, 129] on span "+ Select options" at bounding box center [42, 133] width 46 height 8
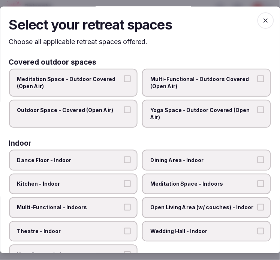
click at [199, 157] on span "Dining Area - Indoor" at bounding box center [202, 160] width 105 height 7
click at [257, 157] on button "Dining Area - Indoor" at bounding box center [260, 160] width 7 height 7
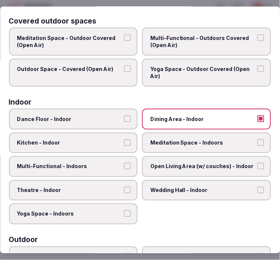
click at [104, 163] on span "Multi-Functional - Indoors" at bounding box center [69, 166] width 105 height 7
click at [124, 163] on button "Multi-Functional - Indoors" at bounding box center [127, 166] width 7 height 7
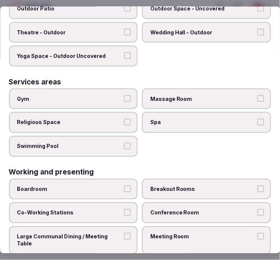
scroll to position [427, 0]
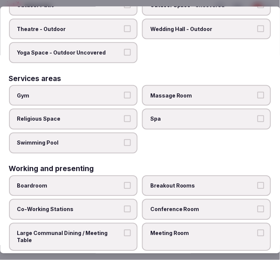
click at [229, 230] on span "Meeting Room" at bounding box center [202, 233] width 105 height 7
click at [257, 230] on button "Meeting Room" at bounding box center [260, 233] width 7 height 7
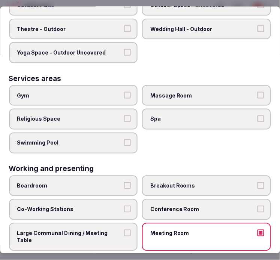
click at [233, 133] on div "Gym Massage Room Religious Space Spa Swimming Pool" at bounding box center [140, 119] width 262 height 68
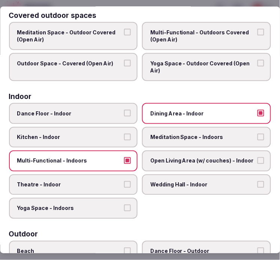
scroll to position [0, 0]
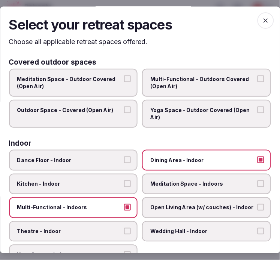
click at [257, 21] on span "button" at bounding box center [265, 20] width 16 height 16
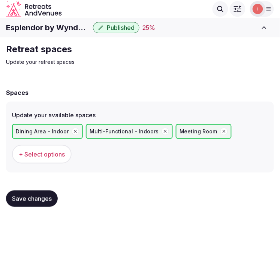
click at [42, 197] on span "Save changes" at bounding box center [32, 198] width 40 height 7
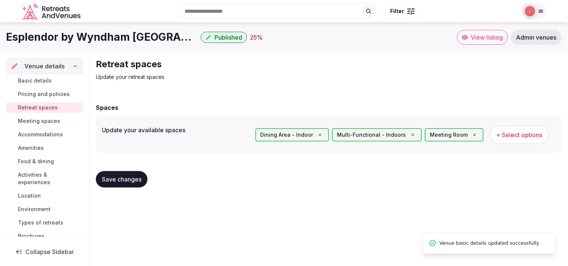
click at [50, 121] on span "Meeting spaces" at bounding box center [39, 121] width 42 height 7
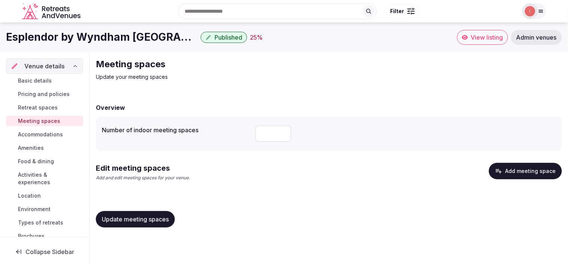
click at [271, 129] on input "number" at bounding box center [273, 134] width 36 height 16
type input "*"
click at [168, 216] on span "Update meeting spaces" at bounding box center [135, 219] width 67 height 7
click at [501, 167] on button "Add meeting space" at bounding box center [525, 171] width 73 height 16
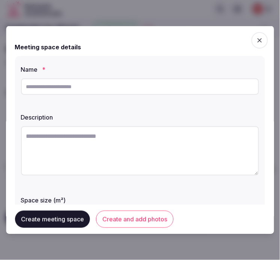
click at [167, 88] on input "text" at bounding box center [140, 87] width 238 height 16
paste input "**********"
type input "**********"
click at [146, 143] on textarea at bounding box center [140, 150] width 238 height 49
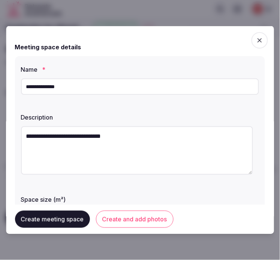
click at [93, 139] on textarea "**********" at bounding box center [137, 150] width 232 height 49
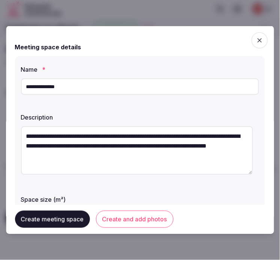
click at [162, 163] on textarea "**********" at bounding box center [137, 150] width 232 height 49
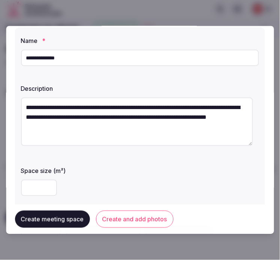
scroll to position [42, 0]
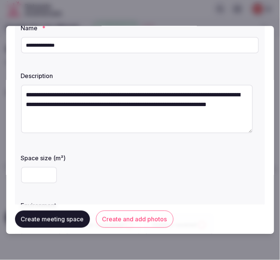
type textarea "**********"
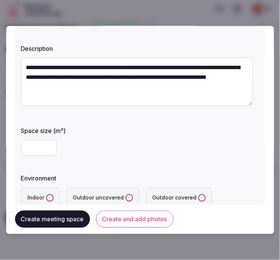
scroll to position [83, 0]
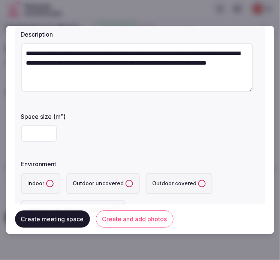
click at [34, 137] on input "number" at bounding box center [39, 134] width 36 height 16
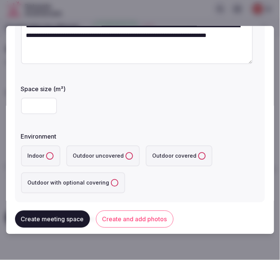
scroll to position [125, 0]
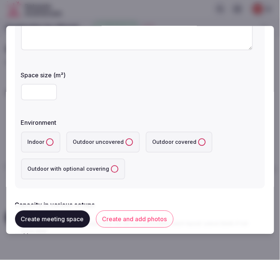
type input "**"
click at [51, 141] on button "Indoor" at bounding box center [49, 142] width 7 height 7
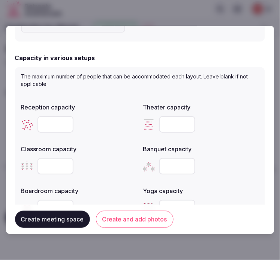
scroll to position [291, 0]
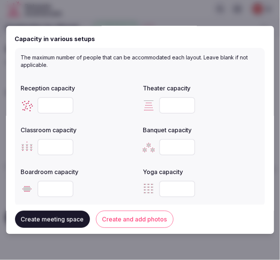
click at [48, 102] on input "number" at bounding box center [55, 106] width 36 height 16
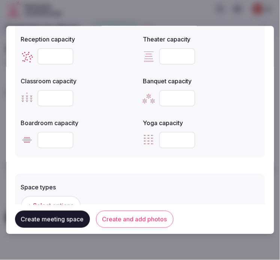
scroll to position [374, 0]
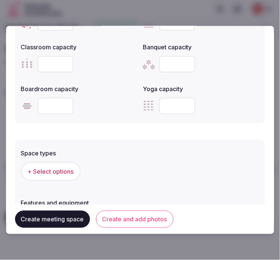
click at [54, 102] on input "number" at bounding box center [55, 106] width 36 height 16
type input "**"
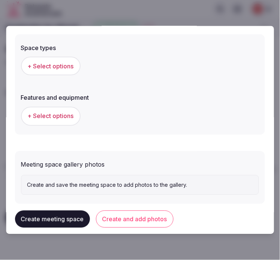
scroll to position [491, 0]
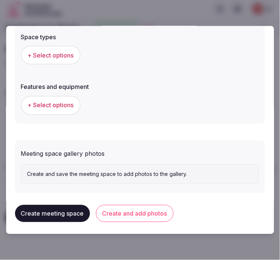
click at [62, 51] on span "+ Select options" at bounding box center [51, 55] width 46 height 8
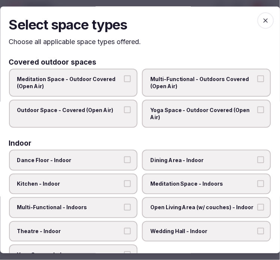
click at [130, 159] on label "Dance Floor - Indoor" at bounding box center [73, 160] width 129 height 21
click at [130, 159] on button "Dance Floor - Indoor" at bounding box center [127, 160] width 7 height 7
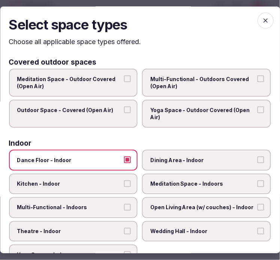
click at [128, 156] on label "Dance Floor - Indoor" at bounding box center [73, 160] width 129 height 21
click at [128, 157] on button "Dance Floor - Indoor" at bounding box center [127, 160] width 7 height 7
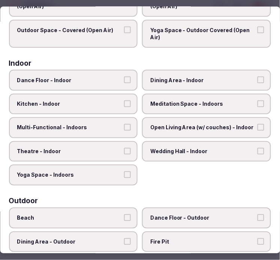
scroll to position [83, 0]
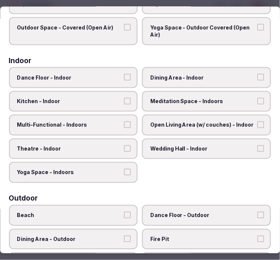
click at [210, 76] on span "Dining Area - Indoor" at bounding box center [202, 77] width 105 height 7
click at [257, 76] on button "Dining Area - Indoor" at bounding box center [260, 77] width 7 height 7
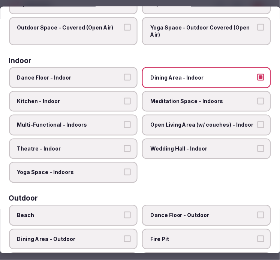
click at [122, 126] on label "Multi-Functional - Indoors" at bounding box center [73, 125] width 129 height 21
click at [124, 126] on button "Multi-Functional - Indoors" at bounding box center [127, 125] width 7 height 7
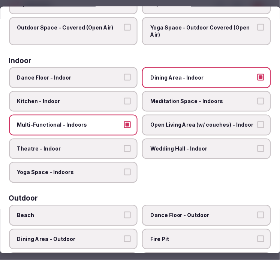
click at [116, 145] on span "Theatre - Indoor" at bounding box center [69, 148] width 105 height 7
click at [124, 145] on button "Theatre - Indoor" at bounding box center [127, 148] width 7 height 7
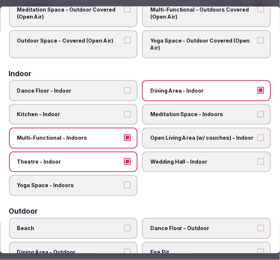
scroll to position [0, 0]
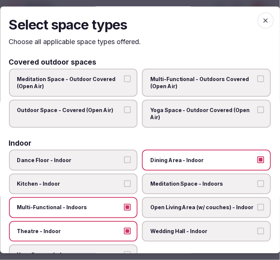
click at [257, 23] on span "button" at bounding box center [265, 20] width 16 height 16
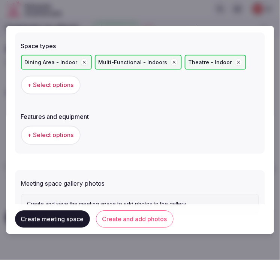
scroll to position [469, 0]
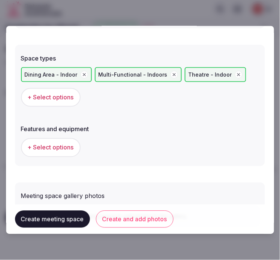
click at [236, 73] on icon "button" at bounding box center [238, 74] width 5 height 5
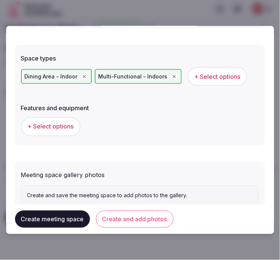
drag, startPoint x: 81, startPoint y: 74, endPoint x: 95, endPoint y: 77, distance: 14.5
click at [87, 75] on div "Dining Area - Indoor" at bounding box center [56, 76] width 71 height 15
click at [194, 76] on span "+ Select options" at bounding box center [217, 77] width 46 height 8
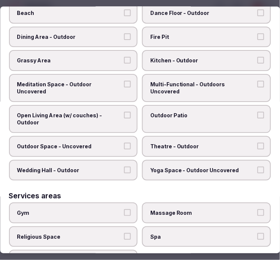
scroll to position [381, 0]
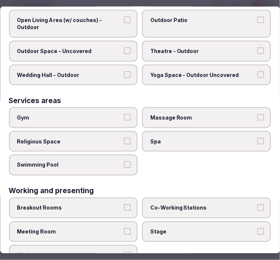
click at [124, 229] on button "Meeting Room" at bounding box center [127, 232] width 7 height 7
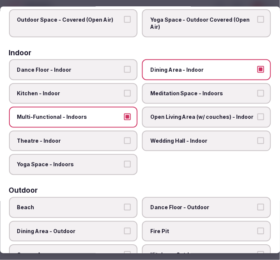
scroll to position [90, 0]
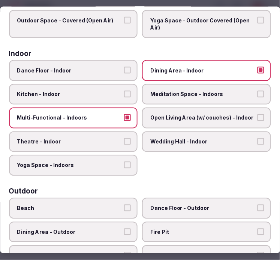
click at [210, 115] on span "Open Living Area (w/ couches) - Indoor" at bounding box center [202, 118] width 105 height 7
click at [257, 115] on button "Open Living Area (w/ couches) - Indoor" at bounding box center [260, 118] width 7 height 7
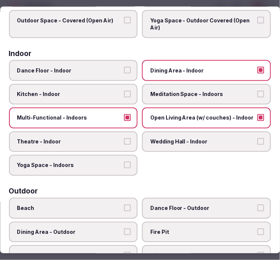
click at [257, 68] on button "Dining Area - Indoor" at bounding box center [260, 70] width 7 height 7
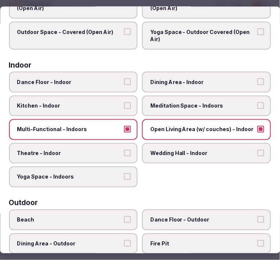
scroll to position [0, 0]
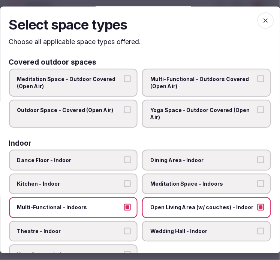
drag, startPoint x: 260, startPoint y: 22, endPoint x: 252, endPoint y: 24, distance: 8.1
click at [262, 22] on icon "button" at bounding box center [265, 20] width 7 height 7
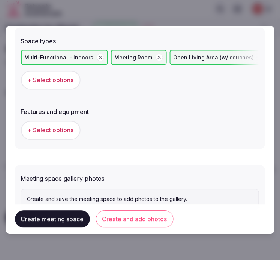
scroll to position [511, 0]
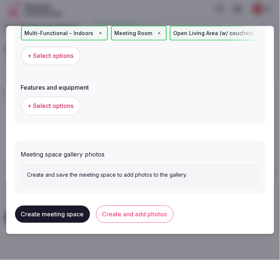
click at [62, 102] on span "+ Select options" at bounding box center [51, 106] width 46 height 8
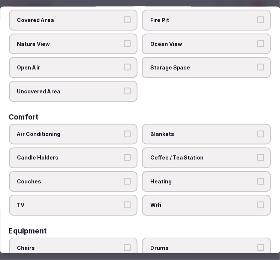
scroll to position [0, 0]
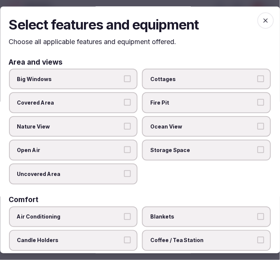
click at [130, 86] on label "Big Windows" at bounding box center [73, 79] width 129 height 21
click at [130, 82] on button "Big Windows" at bounding box center [127, 79] width 7 height 7
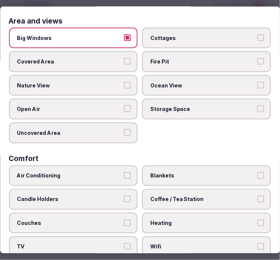
scroll to position [125, 0]
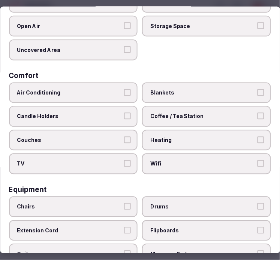
click at [129, 90] on label "Air Conditioning" at bounding box center [73, 92] width 129 height 21
click at [129, 90] on button "Air Conditioning" at bounding box center [127, 92] width 7 height 7
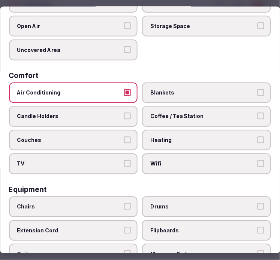
click at [173, 115] on span "Coffee / Tea Station" at bounding box center [202, 116] width 105 height 7
click at [257, 115] on button "Coffee / Tea Station" at bounding box center [260, 116] width 7 height 7
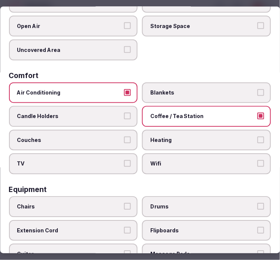
click at [184, 164] on label "Wifi" at bounding box center [206, 164] width 129 height 21
click at [257, 164] on button "Wifi" at bounding box center [260, 164] width 7 height 7
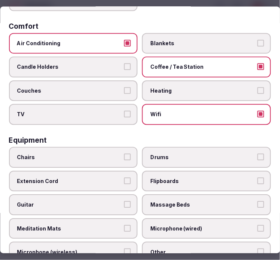
scroll to position [291, 0]
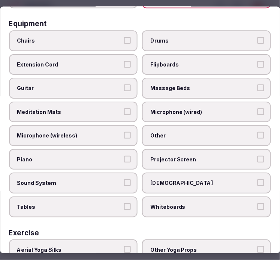
click at [92, 37] on span "Chairs" at bounding box center [69, 40] width 105 height 7
click at [124, 37] on button "Chairs" at bounding box center [127, 40] width 7 height 7
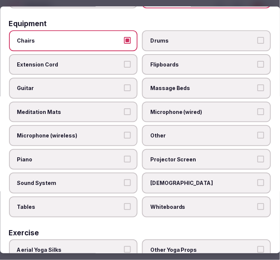
click at [105, 197] on label "Tables" at bounding box center [73, 207] width 129 height 21
click at [124, 204] on button "Tables" at bounding box center [127, 207] width 7 height 7
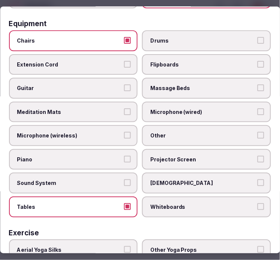
click at [196, 132] on span "Other" at bounding box center [202, 135] width 105 height 7
click at [257, 132] on button "Other" at bounding box center [260, 135] width 7 height 7
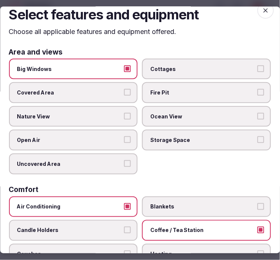
scroll to position [0, 0]
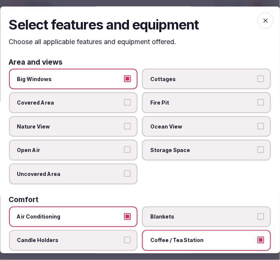
click at [262, 24] on icon "button" at bounding box center [265, 20] width 7 height 7
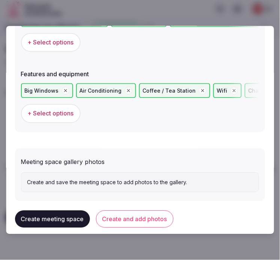
scroll to position [531, 0]
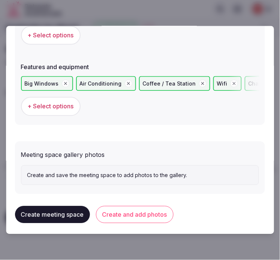
click at [138, 211] on button "Create and add photos" at bounding box center [134, 215] width 77 height 17
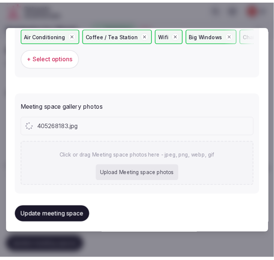
scroll to position [600, 0]
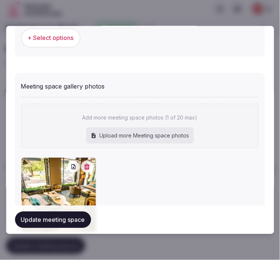
click at [75, 225] on button "Update meeting space" at bounding box center [53, 220] width 76 height 16
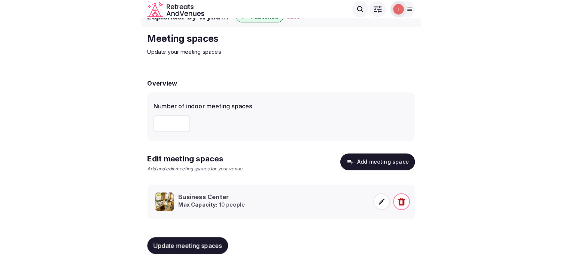
scroll to position [7, 0]
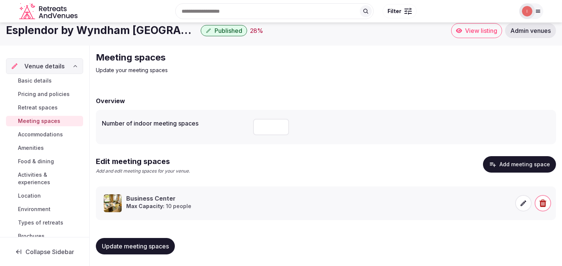
click at [43, 132] on span "Accommodations" at bounding box center [40, 134] width 45 height 7
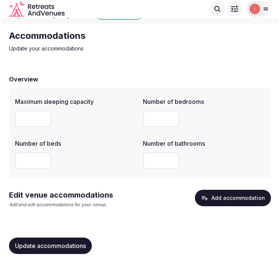
scroll to position [19, 0]
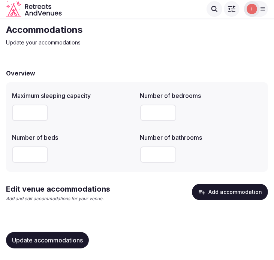
click at [231, 190] on button "Add accommodation" at bounding box center [230, 192] width 76 height 16
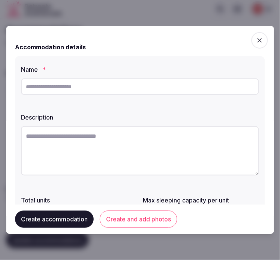
click at [145, 91] on input "text" at bounding box center [140, 87] width 238 height 16
paste input "**********"
type input "**********"
click at [139, 158] on textarea at bounding box center [140, 150] width 238 height 49
paste textarea "**********"
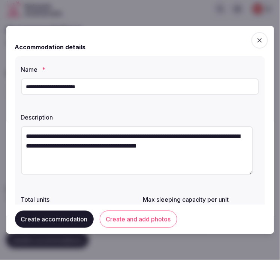
type textarea "**********"
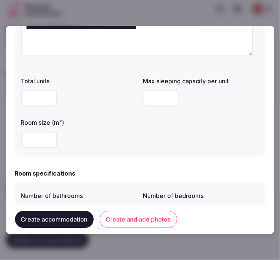
scroll to position [125, 0]
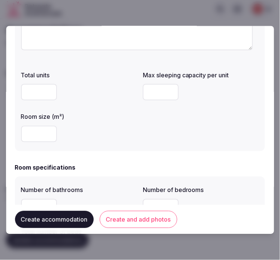
click at [27, 137] on input "number" at bounding box center [39, 134] width 36 height 16
type input "**"
click at [165, 90] on input "number" at bounding box center [161, 92] width 36 height 16
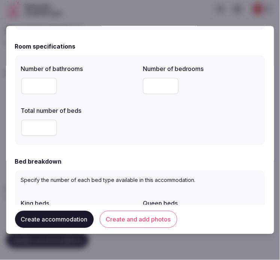
scroll to position [249, 0]
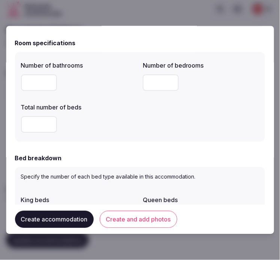
type input "*"
click at [31, 83] on input "number" at bounding box center [39, 83] width 36 height 16
type input "*"
click at [170, 87] on input "number" at bounding box center [161, 83] width 36 height 16
type input "*"
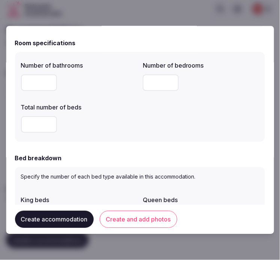
click at [25, 125] on input "number" at bounding box center [39, 125] width 36 height 16
type input "*"
click at [104, 150] on form "**********" at bounding box center [140, 224] width 250 height 876
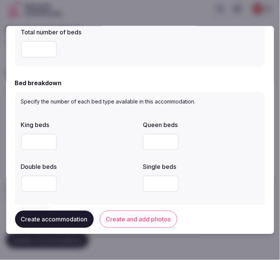
scroll to position [332, 0]
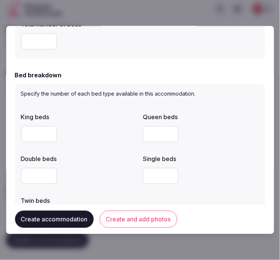
click at [43, 134] on input "number" at bounding box center [39, 134] width 36 height 16
click at [162, 133] on input "number" at bounding box center [161, 134] width 36 height 16
type input "*"
drag, startPoint x: 235, startPoint y: 184, endPoint x: 230, endPoint y: 182, distance: 5.9
click at [235, 184] on div at bounding box center [201, 176] width 116 height 22
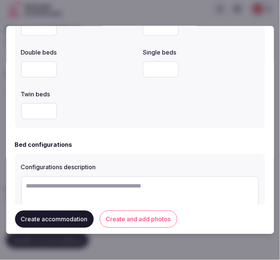
scroll to position [499, 0]
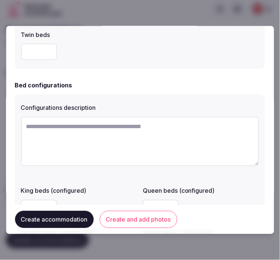
click at [151, 139] on textarea at bounding box center [140, 141] width 238 height 49
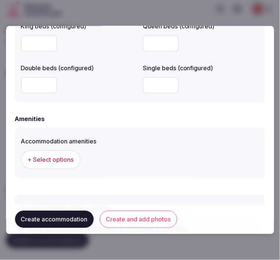
scroll to position [665, 0]
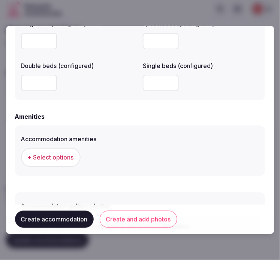
type textarea "********"
click at [33, 80] on input "number" at bounding box center [39, 83] width 36 height 16
type input "*"
click at [52, 162] on button "+ Select options" at bounding box center [51, 158] width 60 height 19
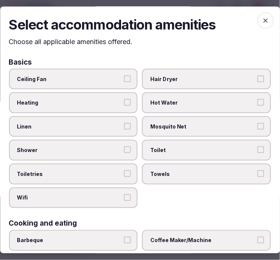
click at [110, 124] on span "Linen" at bounding box center [69, 126] width 105 height 7
click at [124, 124] on button "Linen" at bounding box center [127, 126] width 7 height 7
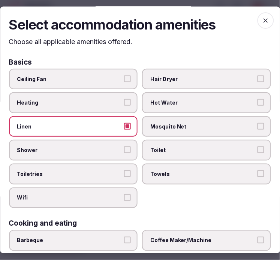
click at [120, 150] on label "Shower" at bounding box center [73, 150] width 129 height 21
click at [124, 150] on button "Shower" at bounding box center [127, 150] width 7 height 7
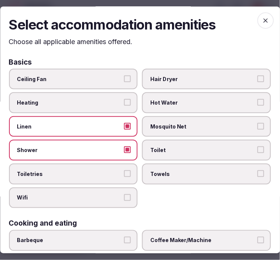
click at [125, 171] on button "Toiletries" at bounding box center [127, 174] width 7 height 7
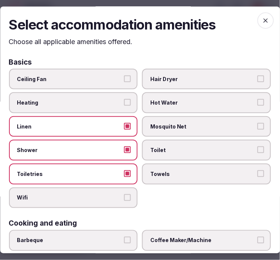
click at [115, 195] on span "Wifi" at bounding box center [69, 198] width 105 height 7
click at [124, 195] on button "Wifi" at bounding box center [127, 198] width 7 height 7
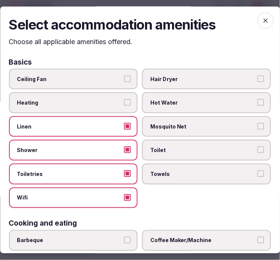
click at [234, 171] on span "Towels" at bounding box center [202, 174] width 105 height 7
click at [257, 171] on button "Towels" at bounding box center [260, 174] width 7 height 7
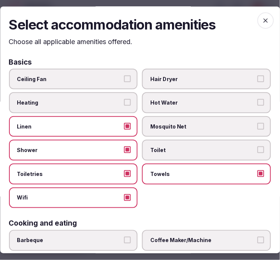
click at [243, 151] on span "Toilet" at bounding box center [202, 150] width 105 height 7
click at [257, 151] on button "Toilet" at bounding box center [260, 150] width 7 height 7
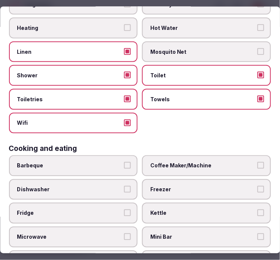
scroll to position [83, 0]
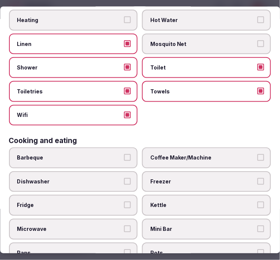
click at [227, 159] on label "Coffee Maker/Machine" at bounding box center [206, 158] width 129 height 21
click at [257, 159] on button "Coffee Maker/Machine" at bounding box center [260, 158] width 7 height 7
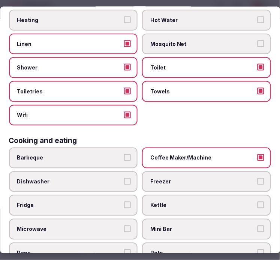
click at [236, 155] on span "Coffee Maker/Machine" at bounding box center [202, 158] width 105 height 7
click at [257, 155] on button "Coffee Maker/Machine" at bounding box center [260, 158] width 7 height 7
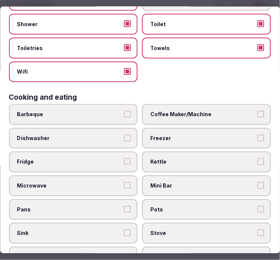
scroll to position [166, 0]
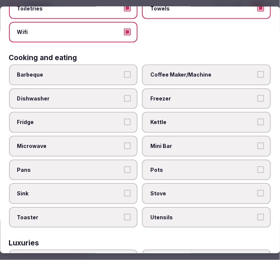
click at [220, 143] on span "Mini Bar" at bounding box center [202, 146] width 105 height 7
click at [257, 143] on button "Mini Bar" at bounding box center [260, 146] width 7 height 7
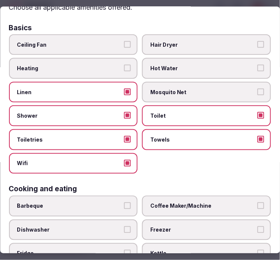
scroll to position [0, 0]
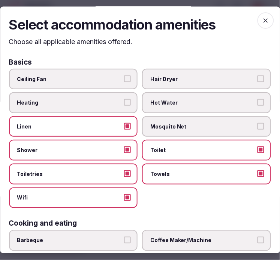
click at [211, 71] on label "Hair Dryer" at bounding box center [206, 79] width 129 height 21
click at [257, 76] on button "Hair Dryer" at bounding box center [260, 79] width 7 height 7
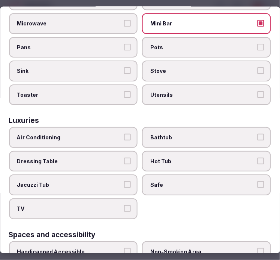
scroll to position [291, 0]
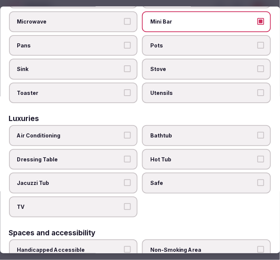
click at [108, 132] on span "Air Conditioning" at bounding box center [69, 135] width 105 height 7
click at [124, 132] on button "Air Conditioning" at bounding box center [127, 135] width 7 height 7
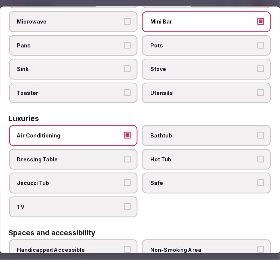
click at [214, 132] on label "Bathtub" at bounding box center [206, 136] width 129 height 21
click at [257, 132] on button "Bathtub" at bounding box center [260, 135] width 7 height 7
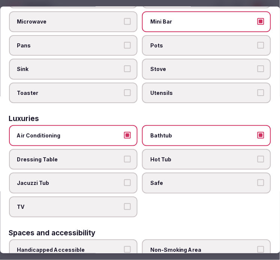
click at [201, 180] on span "Safe" at bounding box center [202, 183] width 105 height 7
click at [257, 180] on button "Safe" at bounding box center [260, 183] width 7 height 7
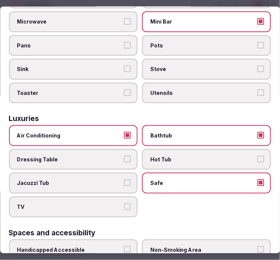
click at [70, 204] on span "TV" at bounding box center [69, 207] width 105 height 7
click at [124, 204] on button "TV" at bounding box center [127, 207] width 7 height 7
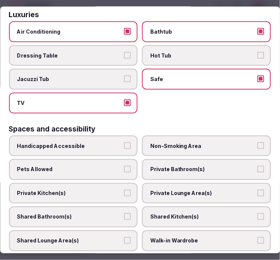
scroll to position [416, 0]
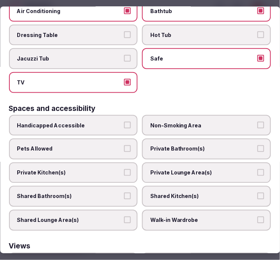
click at [201, 146] on span "Private Bathroom(s)" at bounding box center [202, 149] width 105 height 7
click at [257, 146] on button "Private Bathroom(s)" at bounding box center [260, 149] width 7 height 7
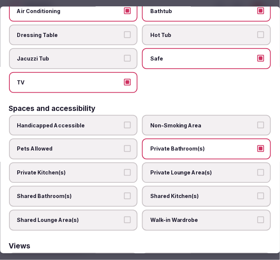
click at [205, 162] on label "Private Lounge Area(s)" at bounding box center [206, 172] width 129 height 21
click at [257, 169] on button "Private Lounge Area(s)" at bounding box center [260, 172] width 7 height 7
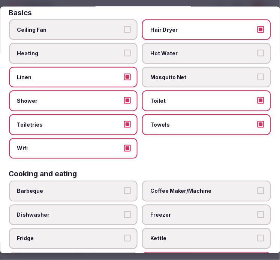
scroll to position [0, 0]
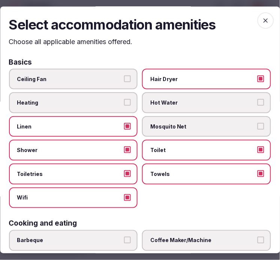
click at [264, 22] on span "button" at bounding box center [265, 20] width 16 height 16
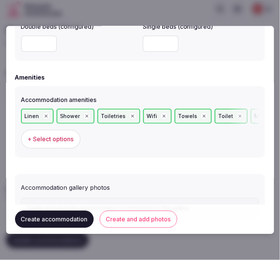
scroll to position [739, 0]
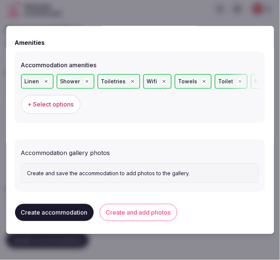
click at [143, 210] on button "Create and add photos" at bounding box center [138, 212] width 77 height 17
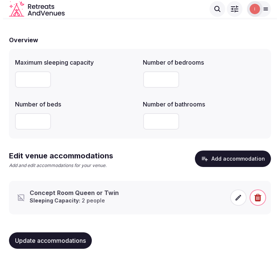
scroll to position [53, 0]
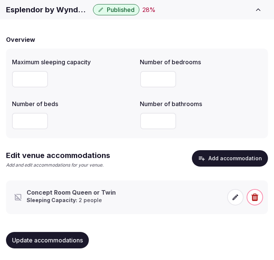
click at [237, 197] on icon at bounding box center [234, 197] width 7 height 7
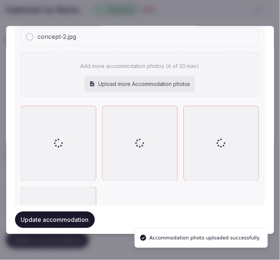
scroll to position [972, 0]
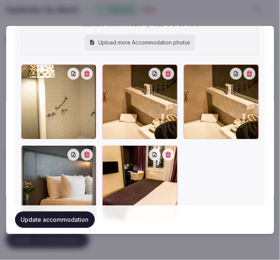
drag, startPoint x: 229, startPoint y: 8, endPoint x: 221, endPoint y: 16, distance: 11.4
click at [228, 9] on div at bounding box center [140, 130] width 280 height 260
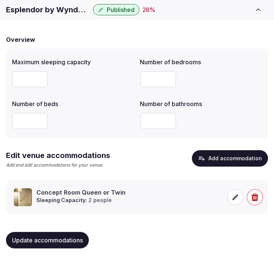
click at [237, 196] on icon at bounding box center [235, 198] width 6 height 6
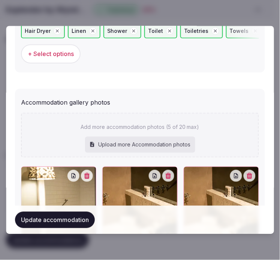
scroll to position [915, 0]
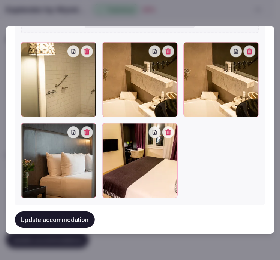
click at [172, 54] on div at bounding box center [139, 79] width 75 height 75
click at [167, 48] on icon "button" at bounding box center [168, 51] width 6 height 6
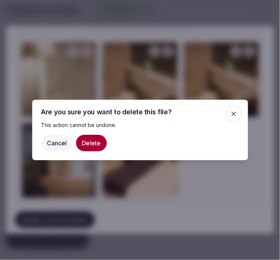
click at [94, 143] on button "Delete" at bounding box center [91, 143] width 31 height 16
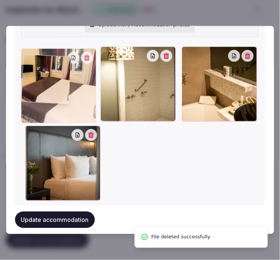
drag, startPoint x: 28, startPoint y: 123, endPoint x: 34, endPoint y: 61, distance: 63.2
click at [34, 61] on div at bounding box center [58, 85] width 75 height 75
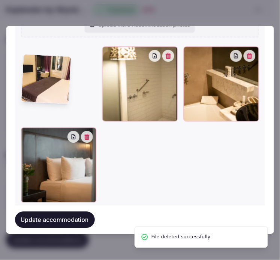
scroll to position [900, 0]
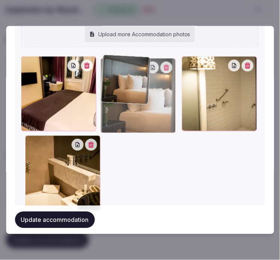
drag, startPoint x: 27, startPoint y: 138, endPoint x: 102, endPoint y: 94, distance: 87.6
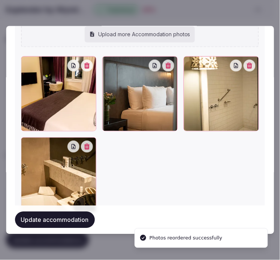
scroll to position [925, 0]
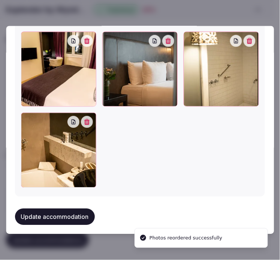
click at [73, 213] on button "Update accommodation" at bounding box center [55, 217] width 80 height 16
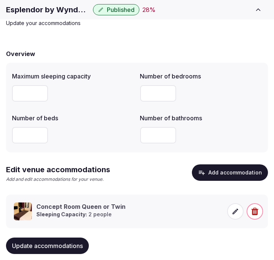
scroll to position [53, 0]
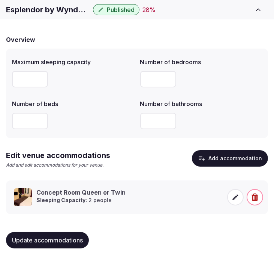
click at [52, 235] on button "Update accommodations" at bounding box center [47, 240] width 83 height 16
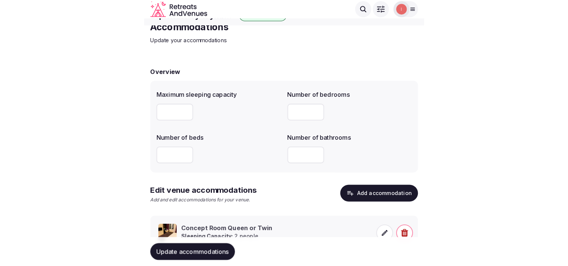
scroll to position [0, 0]
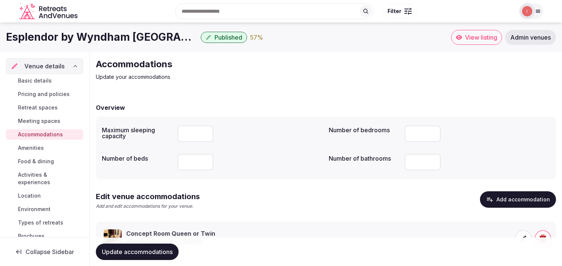
click at [21, 143] on link "Amenities" at bounding box center [44, 148] width 77 height 10
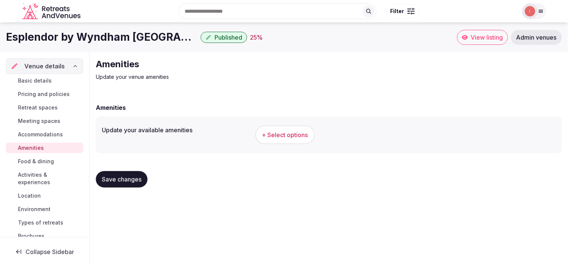
click at [125, 178] on span "Save changes" at bounding box center [122, 179] width 40 height 7
click at [296, 135] on span "+ Select options" at bounding box center [285, 135] width 46 height 8
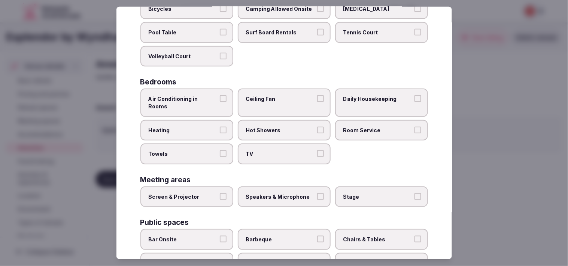
scroll to position [83, 0]
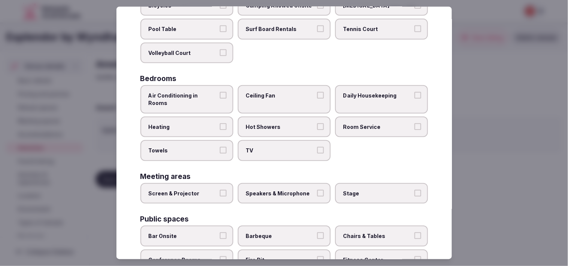
click at [219, 86] on label "Air Conditioning in Rooms" at bounding box center [186, 99] width 93 height 28
click at [220, 92] on button "Air Conditioning in Rooms" at bounding box center [223, 95] width 7 height 7
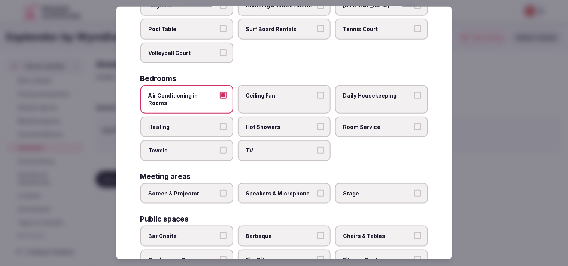
drag, startPoint x: 263, startPoint y: 142, endPoint x: 270, endPoint y: 144, distance: 7.8
click at [267, 147] on span "TV" at bounding box center [280, 150] width 69 height 7
click at [317, 147] on button "TV" at bounding box center [320, 150] width 7 height 7
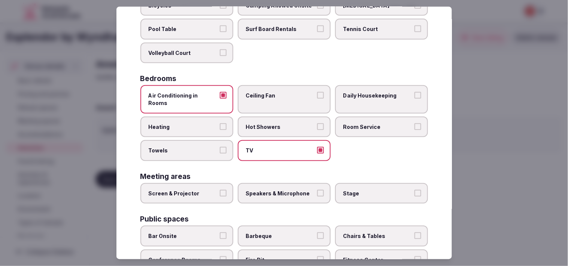
click at [349, 89] on label "Daily Housekeeping" at bounding box center [381, 99] width 93 height 28
click at [414, 92] on button "Daily Housekeeping" at bounding box center [417, 95] width 7 height 7
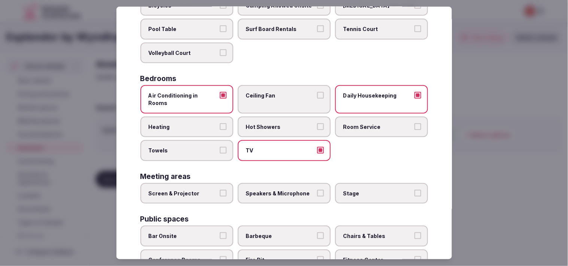
click at [211, 147] on span "Towels" at bounding box center [183, 150] width 69 height 7
click at [220, 147] on button "Towels" at bounding box center [223, 150] width 7 height 7
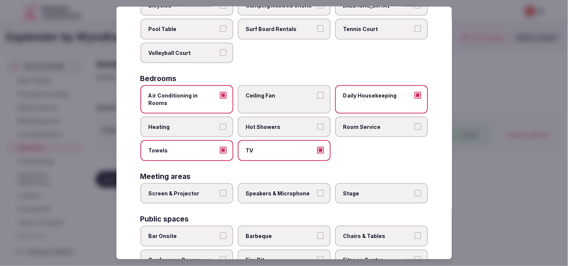
click at [295, 123] on span "Hot Showers" at bounding box center [280, 126] width 69 height 7
click at [317, 123] on button "Hot Showers" at bounding box center [320, 126] width 7 height 7
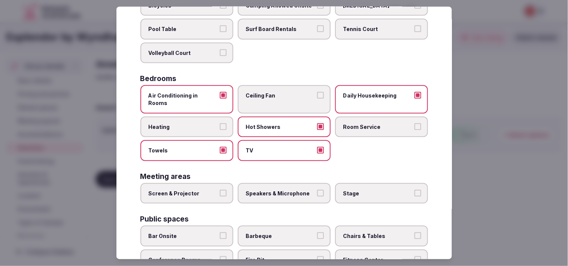
scroll to position [166, 0]
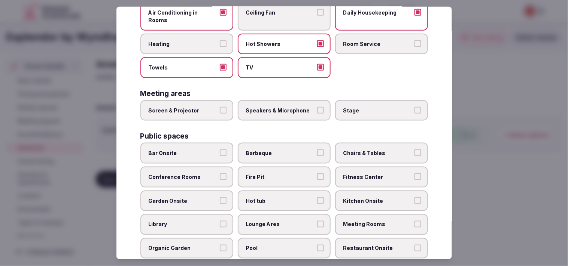
click at [381, 40] on span "Room Service" at bounding box center [377, 43] width 69 height 7
click at [414, 40] on button "Room Service" at bounding box center [417, 43] width 7 height 7
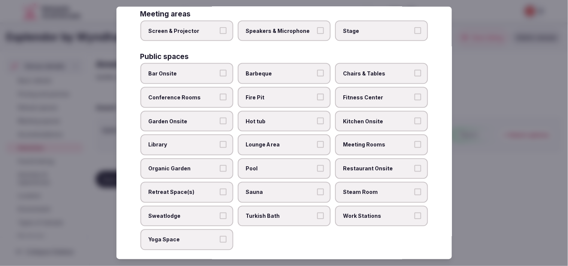
scroll to position [249, 0]
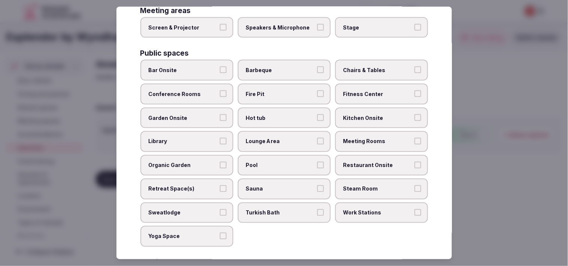
click at [208, 67] on span "Bar Onsite" at bounding box center [183, 70] width 69 height 7
click at [220, 67] on button "Bar Onsite" at bounding box center [223, 70] width 7 height 7
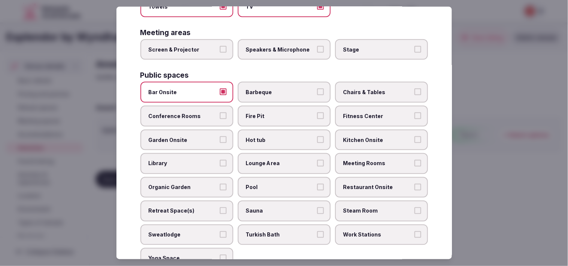
scroll to position [208, 0]
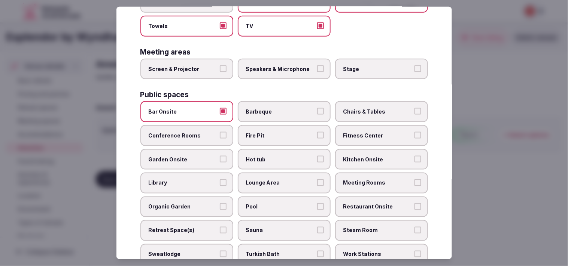
click at [364, 108] on span "Chairs & Tables" at bounding box center [377, 111] width 69 height 7
click at [414, 108] on button "Chairs & Tables" at bounding box center [417, 111] width 7 height 7
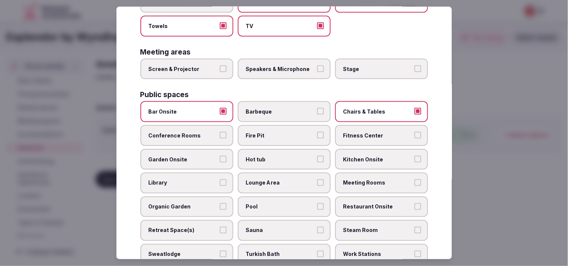
click at [384, 125] on label "Fitness Center" at bounding box center [381, 135] width 93 height 21
click at [414, 132] on button "Fitness Center" at bounding box center [417, 135] width 7 height 7
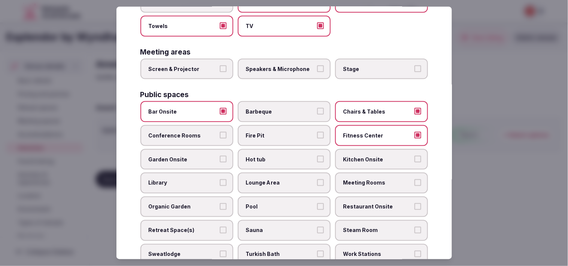
click at [384, 125] on label "Fitness Center" at bounding box center [381, 135] width 93 height 21
click at [414, 132] on button "Fitness Center" at bounding box center [417, 135] width 7 height 7
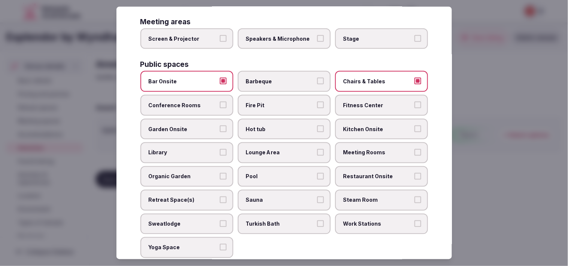
scroll to position [249, 0]
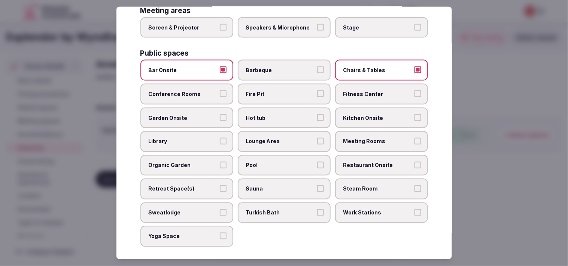
click at [393, 132] on label "Meeting Rooms" at bounding box center [381, 141] width 93 height 21
click at [414, 138] on button "Meeting Rooms" at bounding box center [417, 141] width 7 height 7
click at [370, 162] on span "Restaurant Onsite" at bounding box center [377, 165] width 69 height 7
click at [414, 162] on button "Restaurant Onsite" at bounding box center [417, 165] width 7 height 7
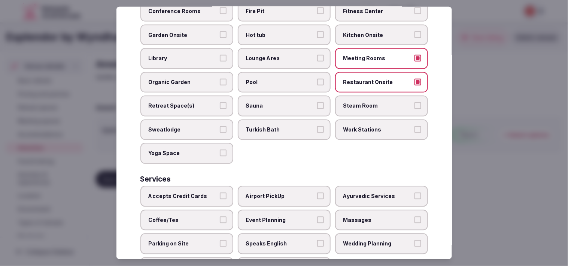
scroll to position [348, 0]
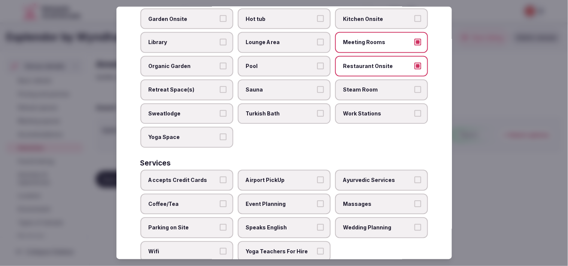
click at [184, 177] on span "Accepts Credit Cards" at bounding box center [183, 180] width 69 height 7
click at [220, 177] on button "Accepts Credit Cards" at bounding box center [223, 180] width 7 height 7
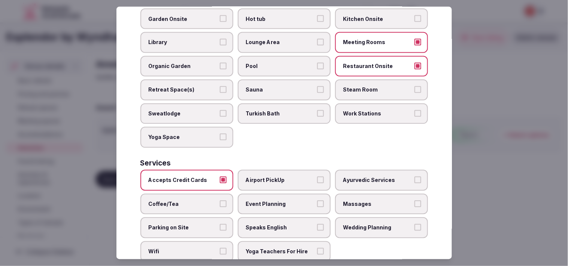
click at [201, 194] on label "Coffee/Tea" at bounding box center [186, 204] width 93 height 21
click at [220, 201] on button "Coffee/Tea" at bounding box center [223, 204] width 7 height 7
click at [284, 225] on span "Speaks English" at bounding box center [280, 228] width 69 height 7
click at [317, 225] on button "Speaks English" at bounding box center [320, 228] width 7 height 7
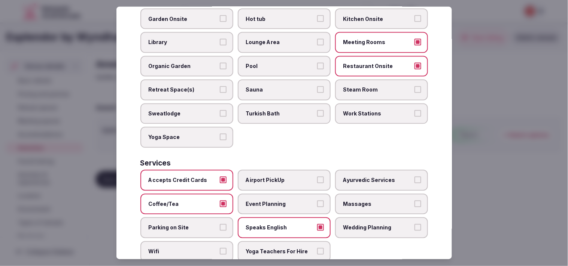
click at [180, 242] on label "Wifi" at bounding box center [186, 252] width 93 height 21
click at [220, 248] on button "Wifi" at bounding box center [223, 251] width 7 height 7
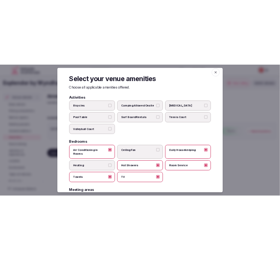
scroll to position [0, 0]
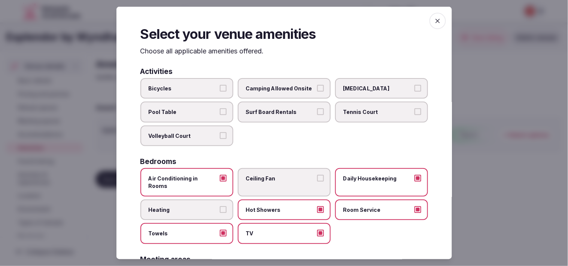
click at [429, 23] on span "button" at bounding box center [437, 21] width 16 height 16
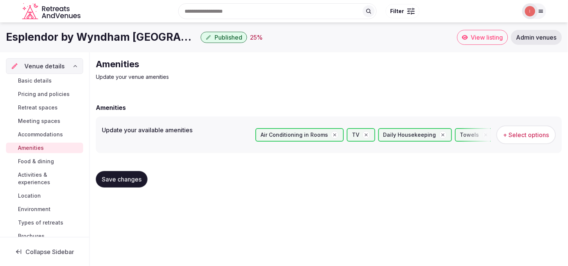
click at [137, 180] on span "Save changes" at bounding box center [122, 179] width 40 height 7
click at [46, 159] on span "Food & dining" at bounding box center [36, 161] width 36 height 7
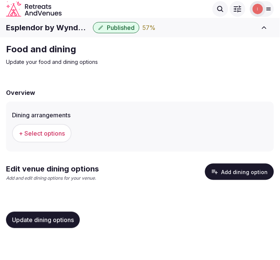
click at [60, 129] on span "+ Select options" at bounding box center [42, 133] width 46 height 8
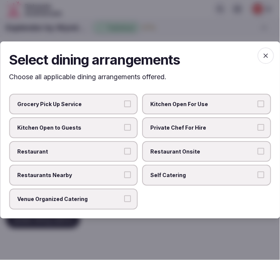
click at [99, 196] on span "Venue Organized Catering" at bounding box center [69, 199] width 105 height 7
click at [124, 196] on button "Venue Organized Catering" at bounding box center [127, 199] width 7 height 7
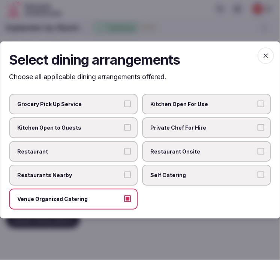
click at [268, 54] on icon "button" at bounding box center [265, 55] width 7 height 7
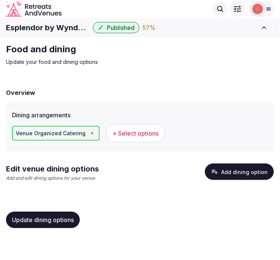
click at [31, 219] on span "Update dining options" at bounding box center [43, 220] width 62 height 7
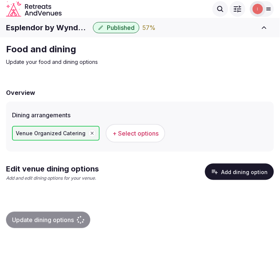
click at [239, 169] on button "Add dining option" at bounding box center [239, 172] width 69 height 16
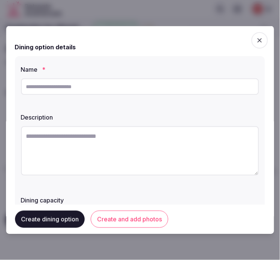
click at [65, 83] on input "text" at bounding box center [140, 87] width 238 height 16
type input "**********"
click at [158, 147] on textarea at bounding box center [140, 150] width 238 height 49
paste textarea "**********"
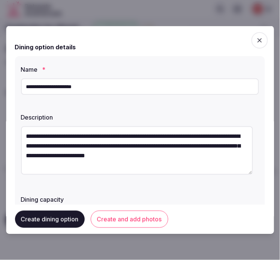
type textarea "**********"
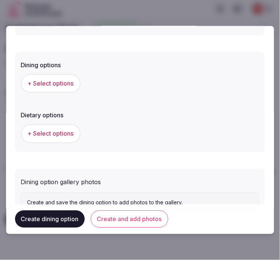
scroll to position [229, 0]
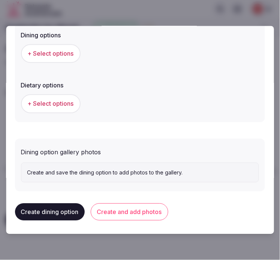
click at [63, 53] on span "+ Select options" at bounding box center [51, 54] width 46 height 8
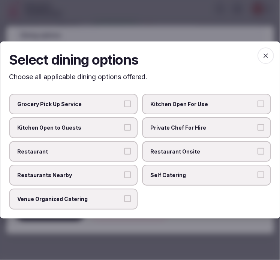
click at [115, 199] on span "Venue Organized Catering" at bounding box center [69, 199] width 105 height 7
click at [124, 199] on button "Venue Organized Catering" at bounding box center [127, 199] width 7 height 7
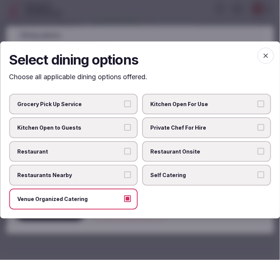
drag, startPoint x: 272, startPoint y: 54, endPoint x: 268, endPoint y: 57, distance: 5.2
click at [271, 55] on span "button" at bounding box center [265, 56] width 16 height 16
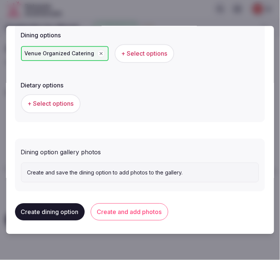
click at [130, 213] on button "Create and add photos" at bounding box center [129, 212] width 77 height 17
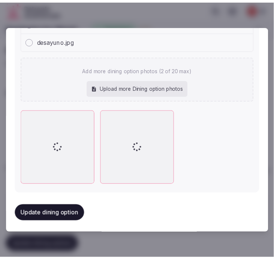
scroll to position [378, 0]
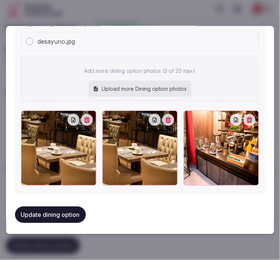
click at [53, 214] on button "Update dining option" at bounding box center [50, 215] width 71 height 16
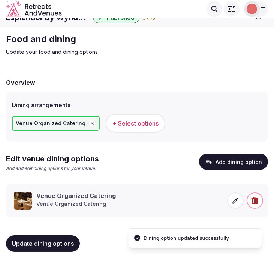
scroll to position [13, 0]
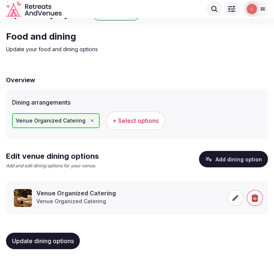
click at [54, 231] on div "Update dining options" at bounding box center [137, 241] width 262 height 28
click at [57, 238] on span "Update dining options" at bounding box center [43, 241] width 62 height 7
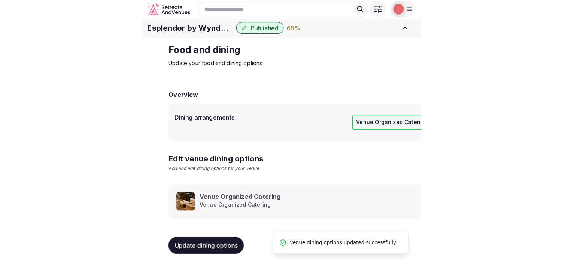
scroll to position [9, 0]
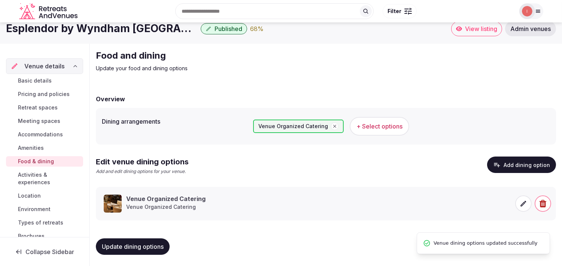
click at [21, 185] on span "Activities & experiences" at bounding box center [49, 178] width 62 height 15
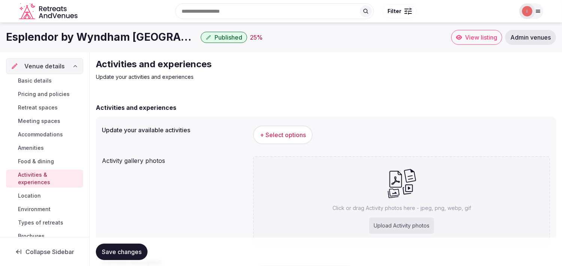
click at [292, 138] on span "+ Select options" at bounding box center [283, 135] width 46 height 8
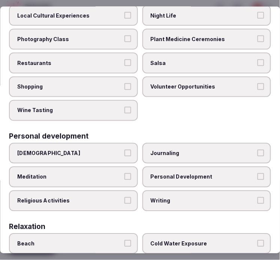
scroll to position [125, 0]
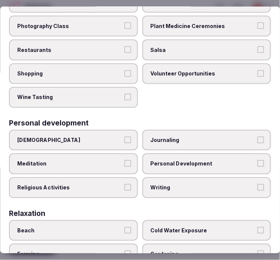
click at [124, 70] on button "Shopping" at bounding box center [127, 73] width 7 height 7
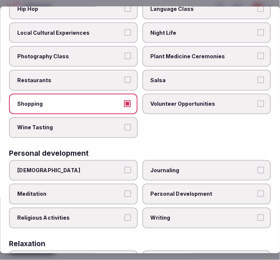
scroll to position [83, 0]
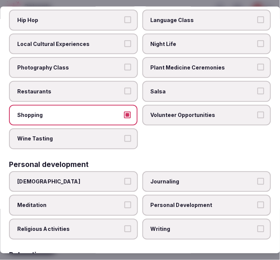
click at [125, 83] on label "Restaurants" at bounding box center [73, 91] width 129 height 21
click at [125, 88] on button "Restaurants" at bounding box center [127, 91] width 7 height 7
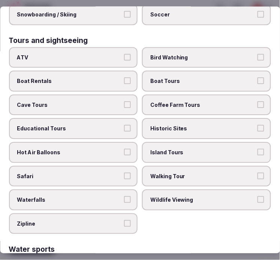
scroll to position [623, 0]
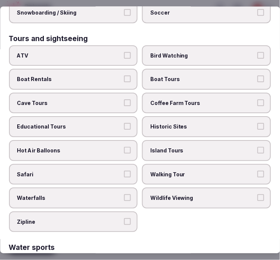
click at [181, 171] on span "Walking Tour" at bounding box center [202, 174] width 105 height 7
click at [257, 171] on button "Walking Tour" at bounding box center [260, 174] width 7 height 7
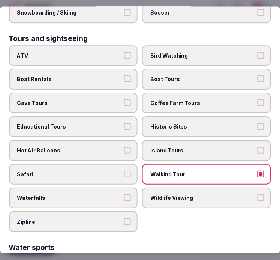
click at [180, 123] on span "Historic Sites" at bounding box center [202, 126] width 105 height 7
click at [257, 123] on button "Historic Sites" at bounding box center [260, 126] width 7 height 7
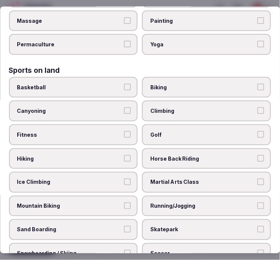
scroll to position [416, 0]
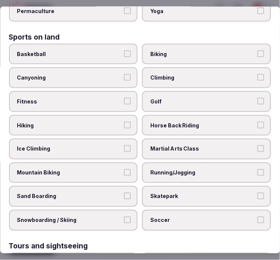
click at [107, 91] on label "Fitness" at bounding box center [73, 101] width 129 height 21
click at [124, 98] on button "Fitness" at bounding box center [127, 101] width 7 height 7
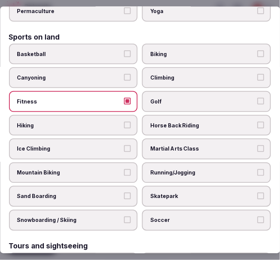
click at [84, 98] on span "Fitness" at bounding box center [69, 101] width 105 height 7
click at [124, 98] on button "Fitness" at bounding box center [127, 101] width 7 height 7
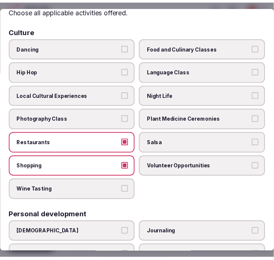
scroll to position [0, 0]
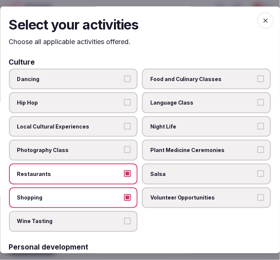
click at [103, 118] on label "Local Cultural Experiences" at bounding box center [73, 126] width 129 height 21
click at [124, 123] on button "Local Cultural Experiences" at bounding box center [127, 126] width 7 height 7
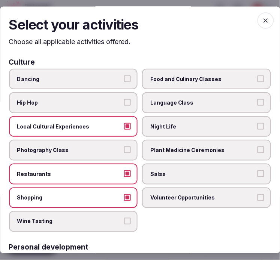
drag, startPoint x: 251, startPoint y: 16, endPoint x: 242, endPoint y: 10, distance: 11.5
click at [251, 16] on h2 "Select your activities" at bounding box center [140, 24] width 262 height 19
click at [257, 22] on span "button" at bounding box center [265, 20] width 16 height 16
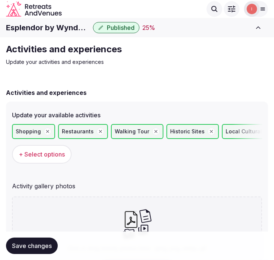
click at [59, 29] on h1 "Esplendor by Wyndham Buenos Aires Plaza Francia" at bounding box center [48, 27] width 84 height 10
copy div "Esplendor by Wyndham Buenos Aires Plaza Francia"
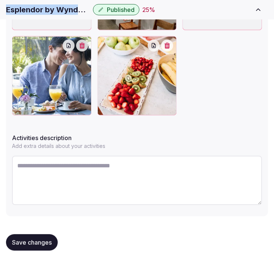
scroll to position [380, 0]
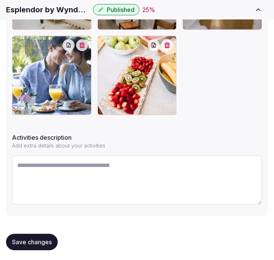
click at [76, 164] on textarea at bounding box center [137, 180] width 250 height 49
paste textarea "**********"
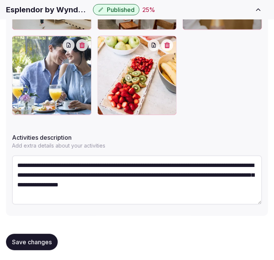
scroll to position [4, 0]
type textarea "**********"
click at [39, 234] on button "Save changes" at bounding box center [32, 242] width 52 height 16
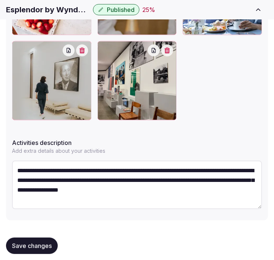
scroll to position [378, 0]
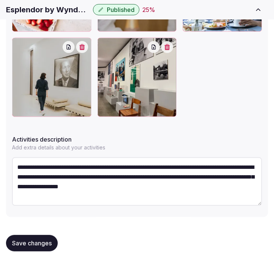
click at [40, 240] on span "Save changes" at bounding box center [32, 243] width 40 height 7
drag, startPoint x: 38, startPoint y: 245, endPoint x: 72, endPoint y: 217, distance: 43.6
click at [38, 245] on span "Save changes" at bounding box center [32, 243] width 40 height 7
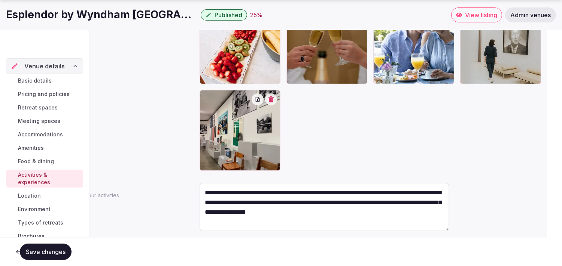
scroll to position [0, 0]
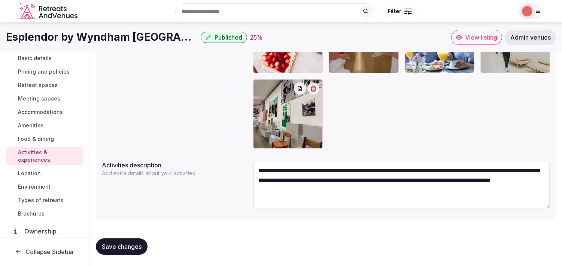
click at [34, 173] on span "Location" at bounding box center [29, 173] width 23 height 7
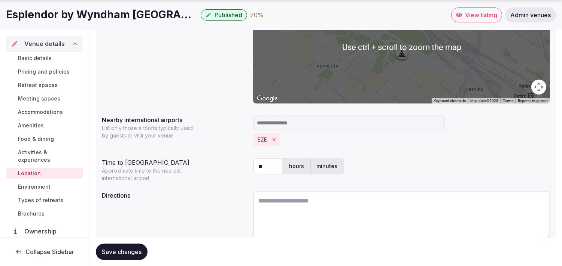
scroll to position [186, 0]
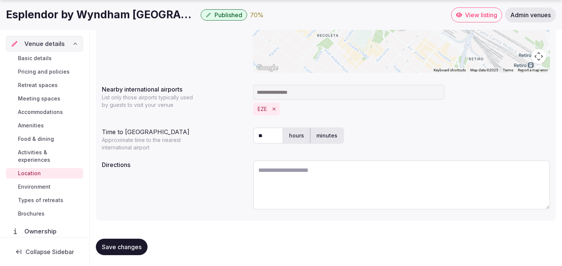
click at [113, 245] on span "Save changes" at bounding box center [122, 247] width 40 height 7
click at [40, 186] on span "Environment" at bounding box center [34, 186] width 33 height 7
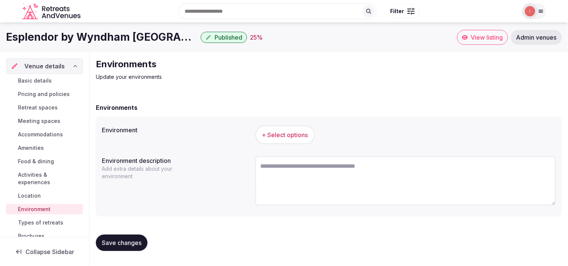
click at [286, 132] on span "+ Select options" at bounding box center [285, 135] width 46 height 8
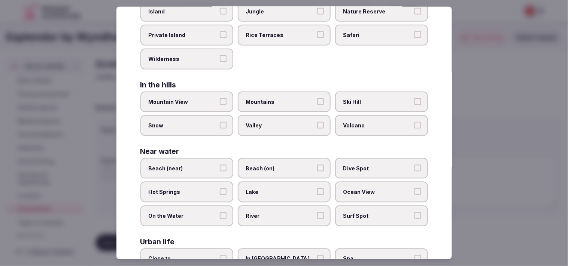
scroll to position [167, 0]
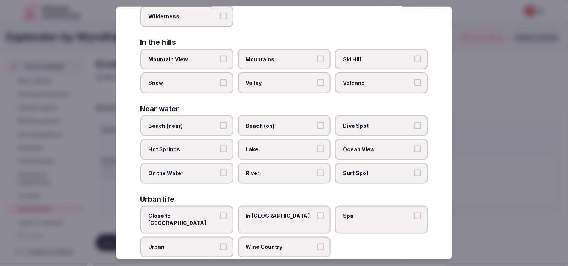
click at [226, 237] on label "Urban" at bounding box center [186, 247] width 93 height 21
click at [226, 244] on button "Urban" at bounding box center [223, 247] width 7 height 7
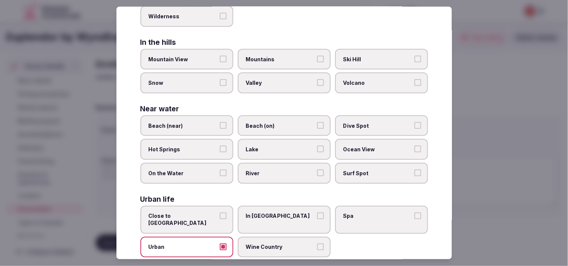
click at [507, 103] on div at bounding box center [284, 133] width 568 height 266
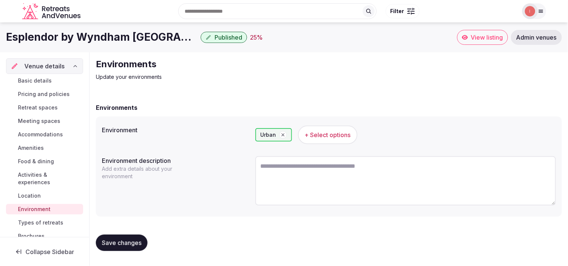
drag, startPoint x: 134, startPoint y: 237, endPoint x: 143, endPoint y: 231, distance: 11.0
click at [134, 237] on button "Save changes" at bounding box center [122, 243] width 52 height 16
click at [39, 223] on span "Types of retreats" at bounding box center [40, 222] width 45 height 7
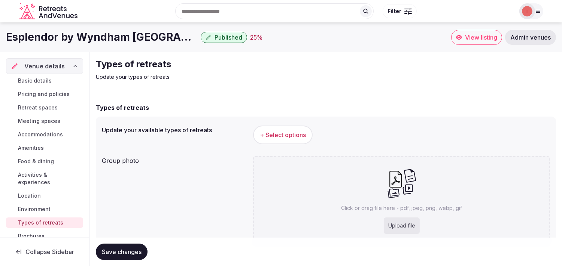
click at [289, 139] on button "+ Select options" at bounding box center [283, 135] width 60 height 19
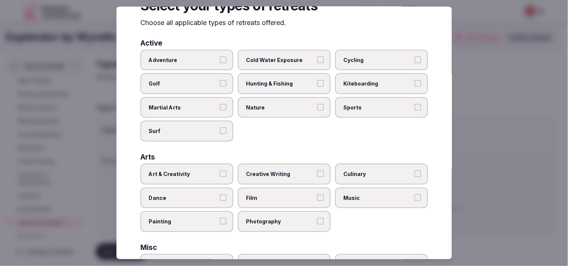
scroll to position [42, 0]
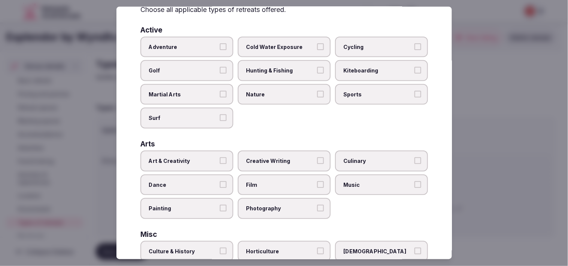
click at [224, 159] on button "Art & Creativity" at bounding box center [223, 161] width 7 height 7
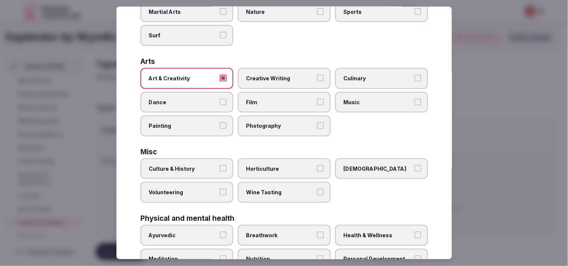
scroll to position [125, 0]
click at [187, 165] on span "Culture & History" at bounding box center [183, 168] width 69 height 7
click at [220, 165] on button "Culture & History" at bounding box center [223, 168] width 7 height 7
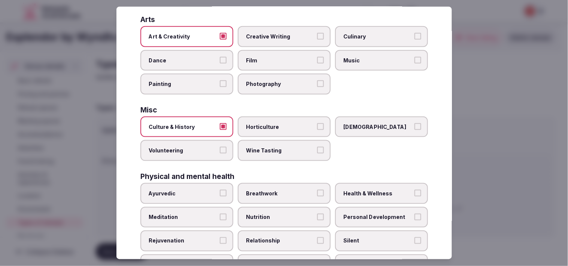
scroll to position [249, 0]
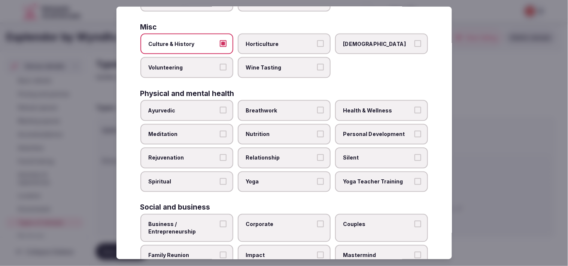
click at [358, 131] on span "Personal Development" at bounding box center [377, 134] width 69 height 7
click at [414, 131] on button "Personal Development" at bounding box center [417, 134] width 7 height 7
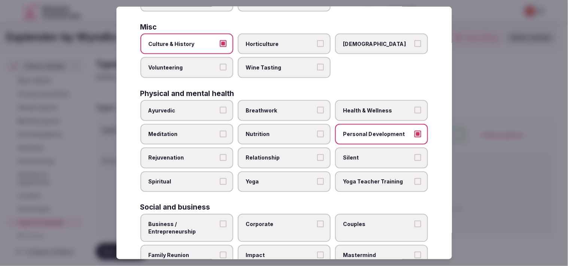
click at [303, 155] on span "Relationship" at bounding box center [280, 158] width 69 height 7
click at [317, 155] on button "Relationship" at bounding box center [320, 158] width 7 height 7
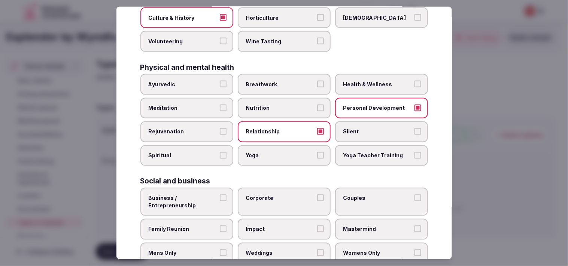
scroll to position [286, 0]
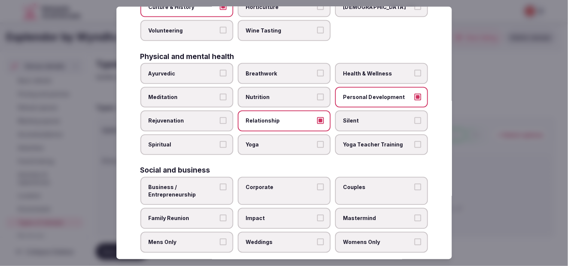
click at [210, 186] on span "Business / Entrepreneurship" at bounding box center [183, 191] width 69 height 15
click at [220, 186] on button "Business / Entrepreneurship" at bounding box center [223, 187] width 7 height 7
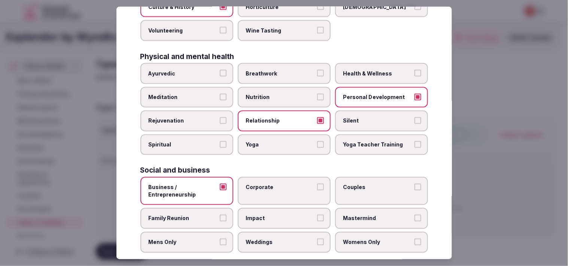
click at [303, 184] on span "Corporate" at bounding box center [280, 187] width 69 height 7
click at [317, 184] on button "Corporate" at bounding box center [320, 187] width 7 height 7
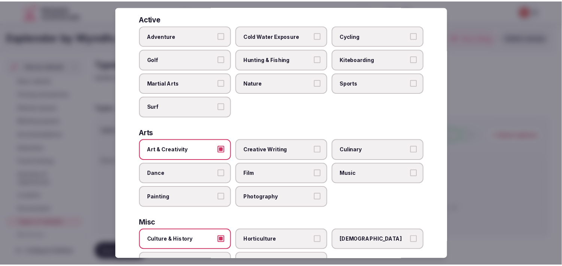
scroll to position [0, 0]
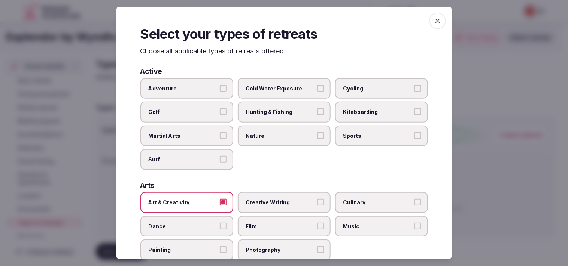
click at [434, 21] on icon "button" at bounding box center [437, 20] width 7 height 7
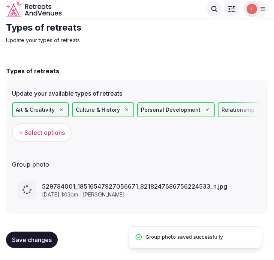
scroll to position [20, 0]
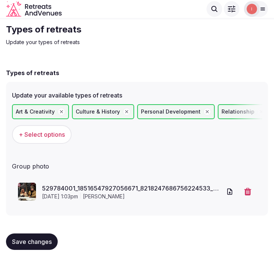
click at [22, 236] on button "Save changes" at bounding box center [32, 242] width 52 height 16
click at [47, 238] on span "Save changes" at bounding box center [32, 241] width 40 height 7
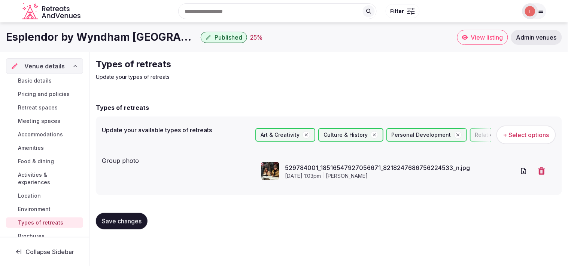
click at [45, 83] on span "Basic details" at bounding box center [35, 80] width 34 height 7
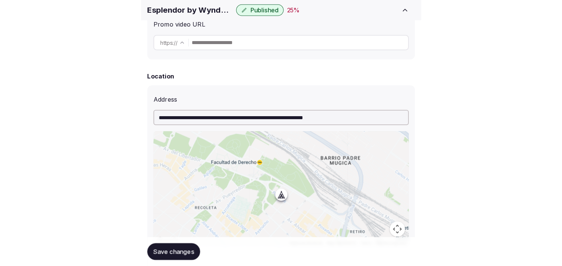
scroll to position [332, 0]
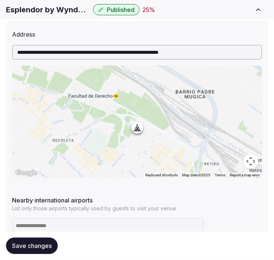
drag, startPoint x: 32, startPoint y: 248, endPoint x: 40, endPoint y: 244, distance: 8.9
click at [37, 245] on span "Save changes" at bounding box center [32, 245] width 40 height 7
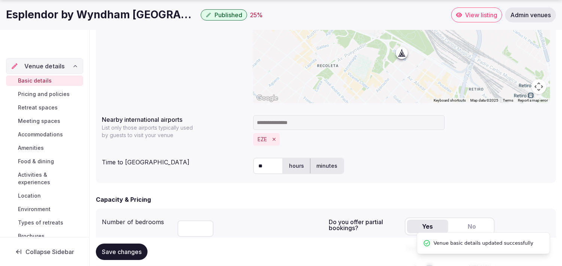
click at [36, 82] on span "Basic details" at bounding box center [35, 80] width 34 height 7
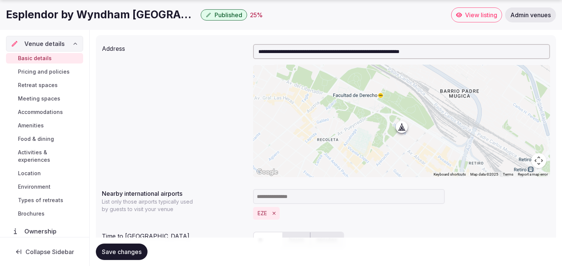
scroll to position [374, 0]
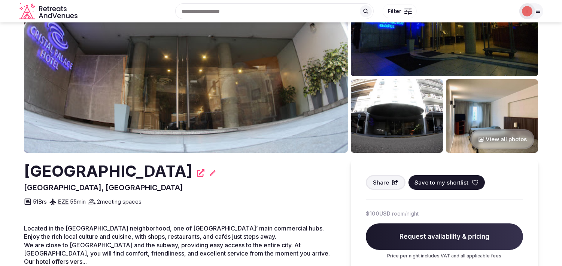
scroll to position [125, 0]
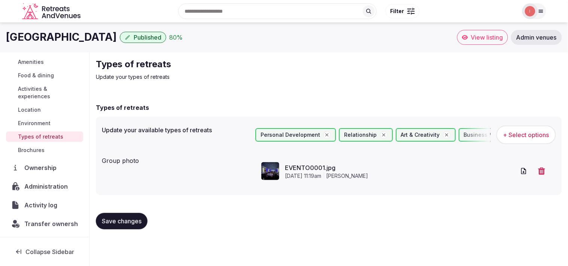
scroll to position [86, 0]
click at [51, 184] on span "Administration" at bounding box center [47, 186] width 46 height 9
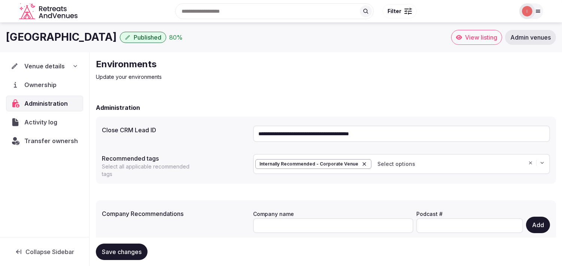
drag, startPoint x: 436, startPoint y: 132, endPoint x: 230, endPoint y: 146, distance: 205.9
click at [230, 146] on div "**********" at bounding box center [326, 150] width 460 height 67
click at [543, 226] on button "Add" at bounding box center [538, 225] width 24 height 16
click at [238, 189] on div "**********" at bounding box center [326, 198] width 460 height 204
click at [122, 248] on span "Save changes" at bounding box center [122, 251] width 40 height 7
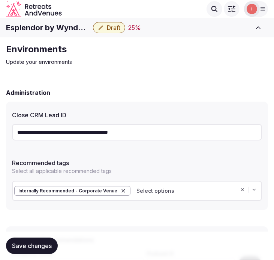
click at [55, 27] on h1 "Esplendor by Wyndham [GEOGRAPHIC_DATA] [GEOGRAPHIC_DATA]" at bounding box center [48, 27] width 84 height 10
copy div "Esplendor by Wyndham [GEOGRAPHIC_DATA] [GEOGRAPHIC_DATA]"
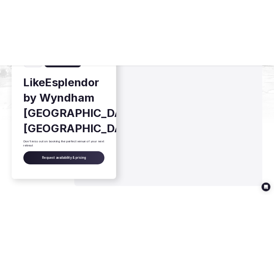
scroll to position [2079, 0]
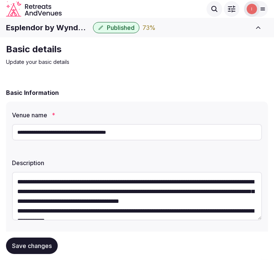
click at [62, 24] on h1 "Esplendor by Wyndham [GEOGRAPHIC_DATA] [GEOGRAPHIC_DATA]" at bounding box center [48, 27] width 84 height 10
copy div "Esplendor by Wyndham [GEOGRAPHIC_DATA] [GEOGRAPHIC_DATA]"
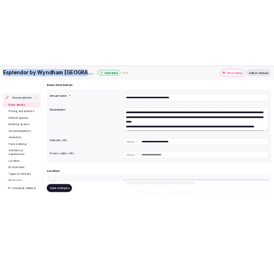
scroll to position [83, 0]
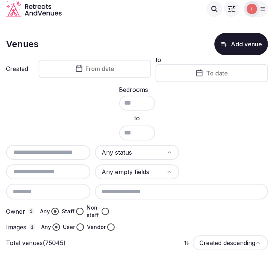
click at [52, 152] on input "text" at bounding box center [48, 152] width 78 height 9
paste input "**********"
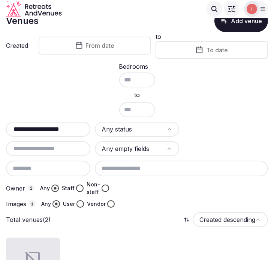
scroll to position [22, 0]
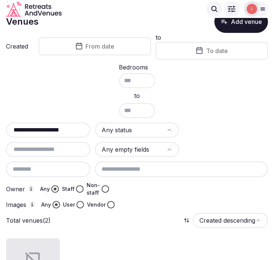
type input "**********"
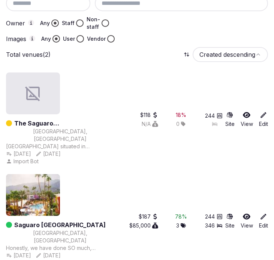
scroll to position [43, 0]
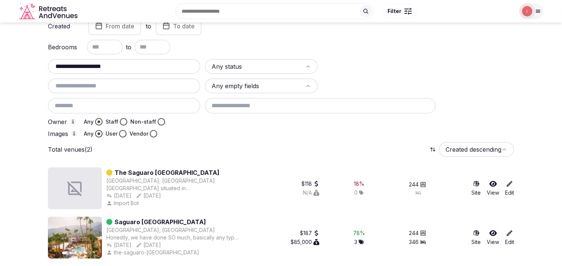
click at [115, 70] on input "**********" at bounding box center [124, 66] width 146 height 9
click at [120, 68] on input "**********" at bounding box center [124, 66] width 146 height 9
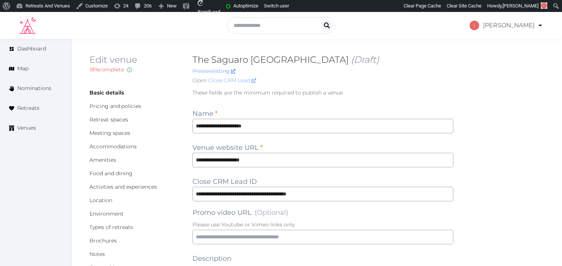
click at [244, 79] on link "Close CRM Lead" at bounding box center [232, 81] width 48 height 8
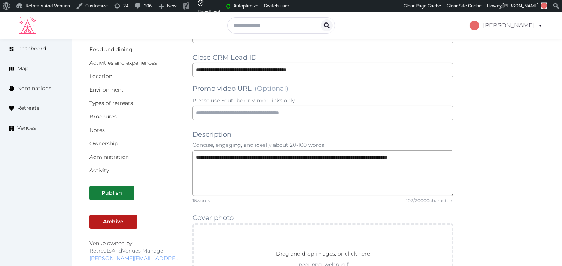
scroll to position [125, 0]
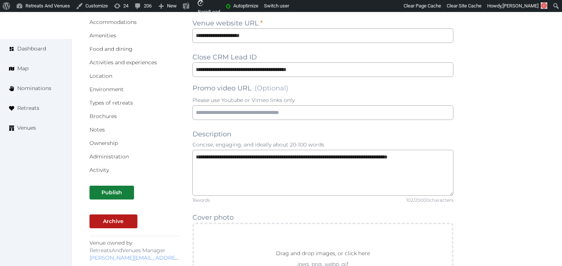
click at [119, 221] on div "Archive" at bounding box center [113, 222] width 21 height 8
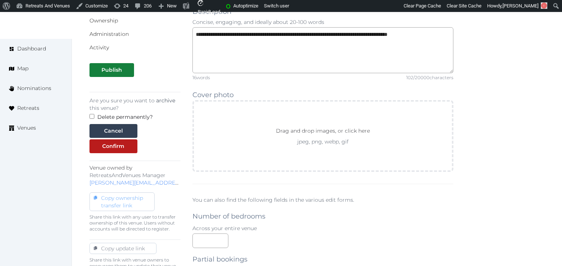
scroll to position [249, 0]
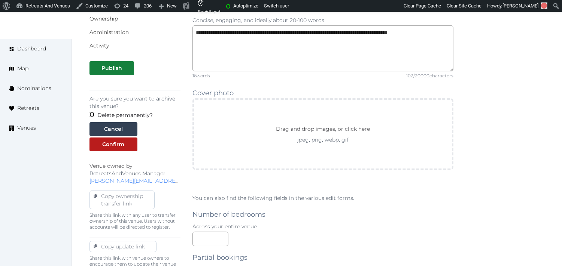
click at [94, 113] on div "Are you sure you want to archive this venue? Delete permanently? Cancel Confirm" at bounding box center [134, 120] width 91 height 61
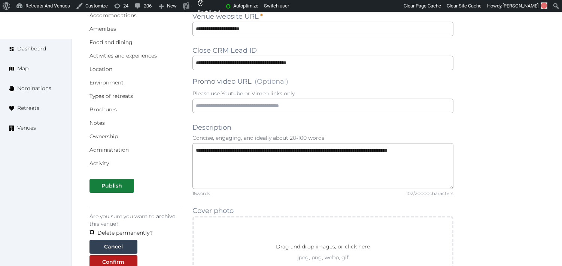
scroll to position [332, 0]
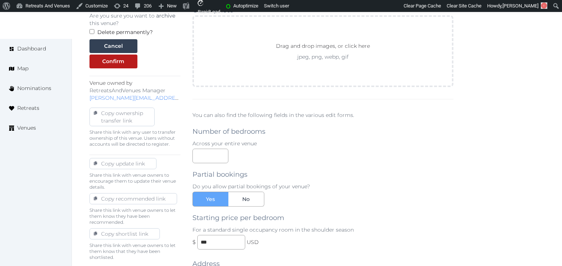
click at [92, 28] on div "Are you sure you want to archive this venue? Delete permanently? Cancel Confirm" at bounding box center [134, 37] width 91 height 61
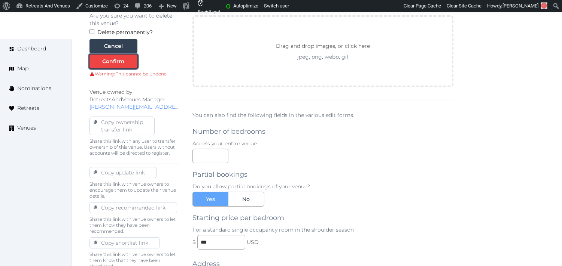
click at [113, 62] on div "Confirm" at bounding box center [114, 62] width 22 height 8
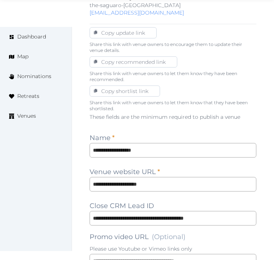
scroll to position [416, 0]
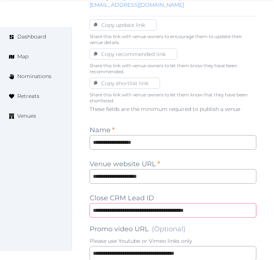
click at [174, 204] on input "**********" at bounding box center [172, 211] width 167 height 15
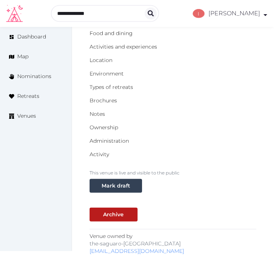
scroll to position [166, 0]
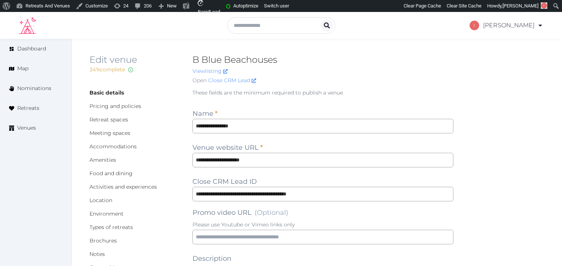
click at [240, 57] on h2 "B Blue Beachouses" at bounding box center [322, 60] width 261 height 12
copy h2 "B Blue Beachouses"
drag, startPoint x: 18, startPoint y: 128, endPoint x: 24, endPoint y: 105, distance: 23.6
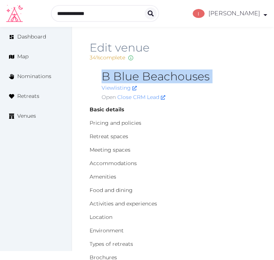
copy h2 "B Blue Beachouses"
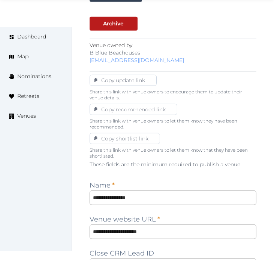
scroll to position [374, 0]
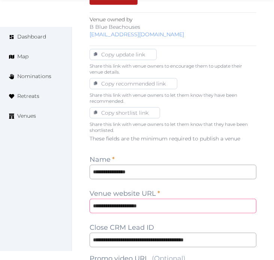
click at [170, 204] on input "**********" at bounding box center [172, 206] width 167 height 15
paste input "**********"
type input "**********"
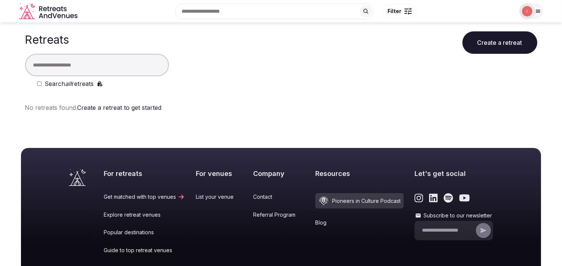
click at [117, 58] on input "text" at bounding box center [97, 65] width 144 height 22
paste input "**********"
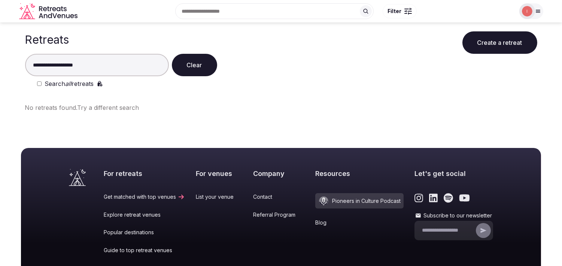
drag, startPoint x: 63, startPoint y: 61, endPoint x: 37, endPoint y: 59, distance: 26.3
click at [37, 59] on input "**********" at bounding box center [97, 65] width 144 height 22
type input "*********"
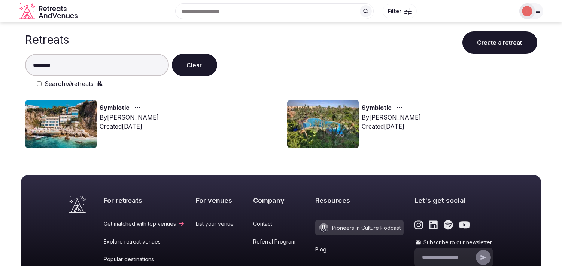
click at [71, 133] on img at bounding box center [61, 124] width 72 height 48
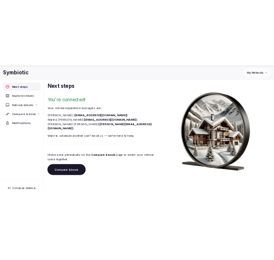
scroll to position [57, 0]
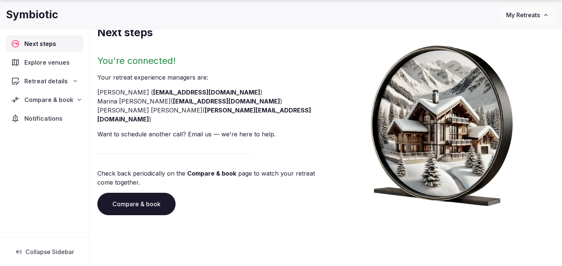
click at [28, 98] on span "Compare & book" at bounding box center [48, 99] width 49 height 9
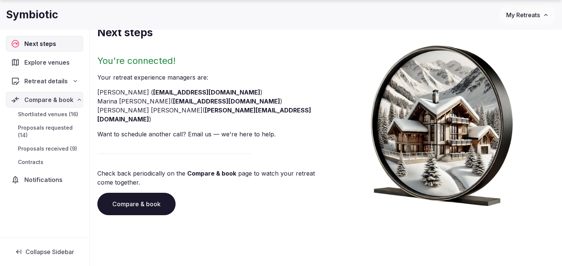
click at [50, 101] on span "Compare & book" at bounding box center [48, 99] width 49 height 9
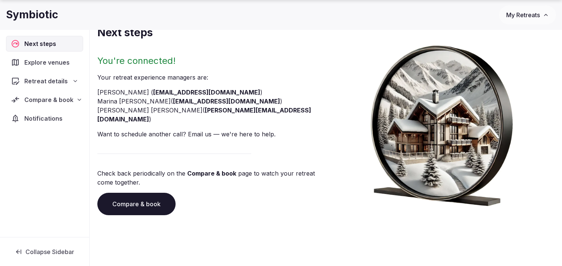
click at [55, 99] on span "Compare & book" at bounding box center [48, 99] width 49 height 9
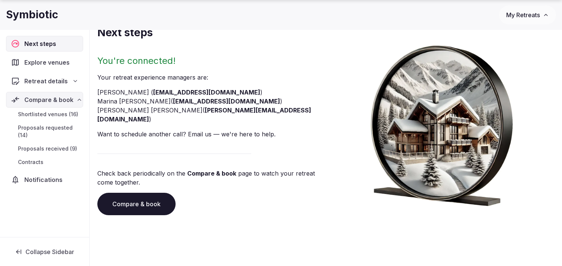
click at [61, 110] on link "Shortlisted venues (16)" at bounding box center [44, 114] width 77 height 10
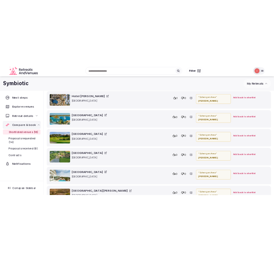
scroll to position [2171, 0]
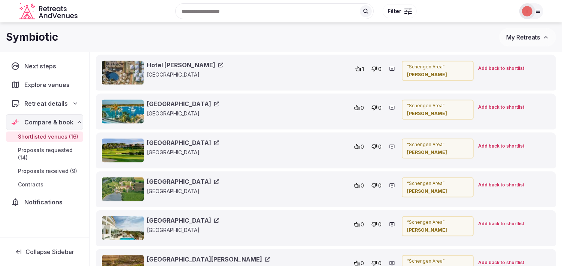
click at [36, 39] on h1 "Symbiotic" at bounding box center [32, 37] width 52 height 15
copy div "Symbiotic"
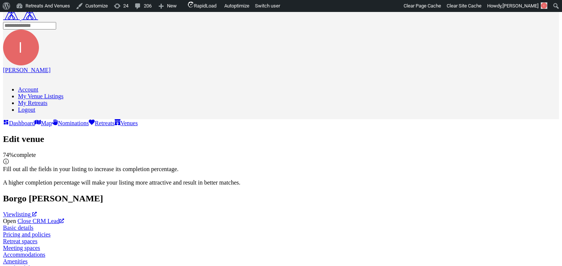
click at [64, 218] on link "Close CRM Lead" at bounding box center [41, 221] width 46 height 6
